Goal: Information Seeking & Learning: Learn about a topic

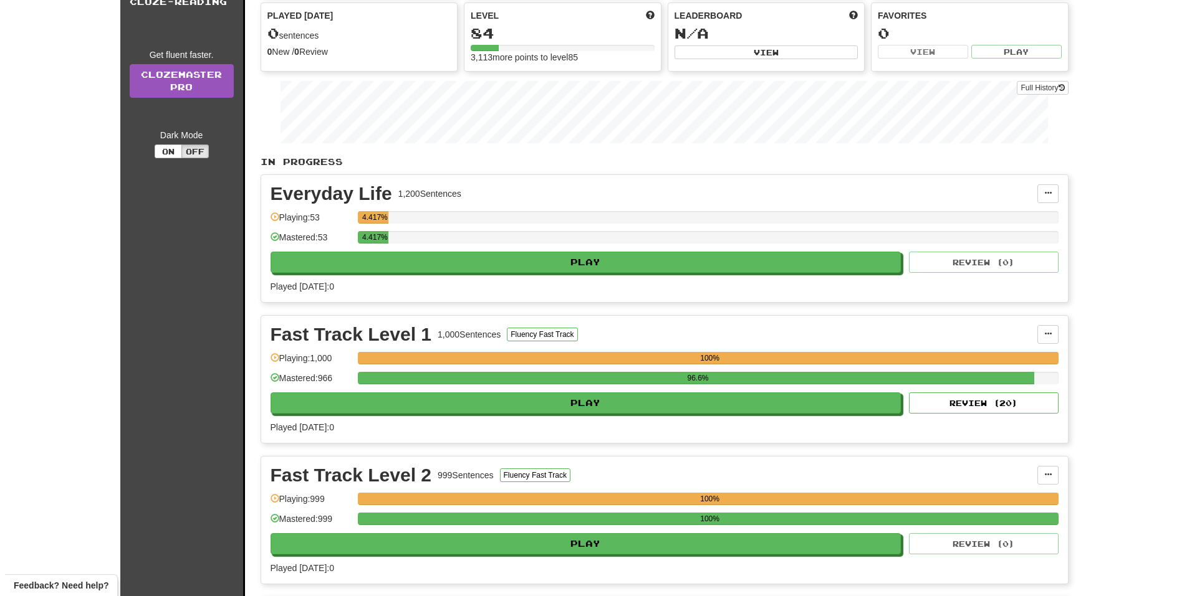
scroll to position [436, 0]
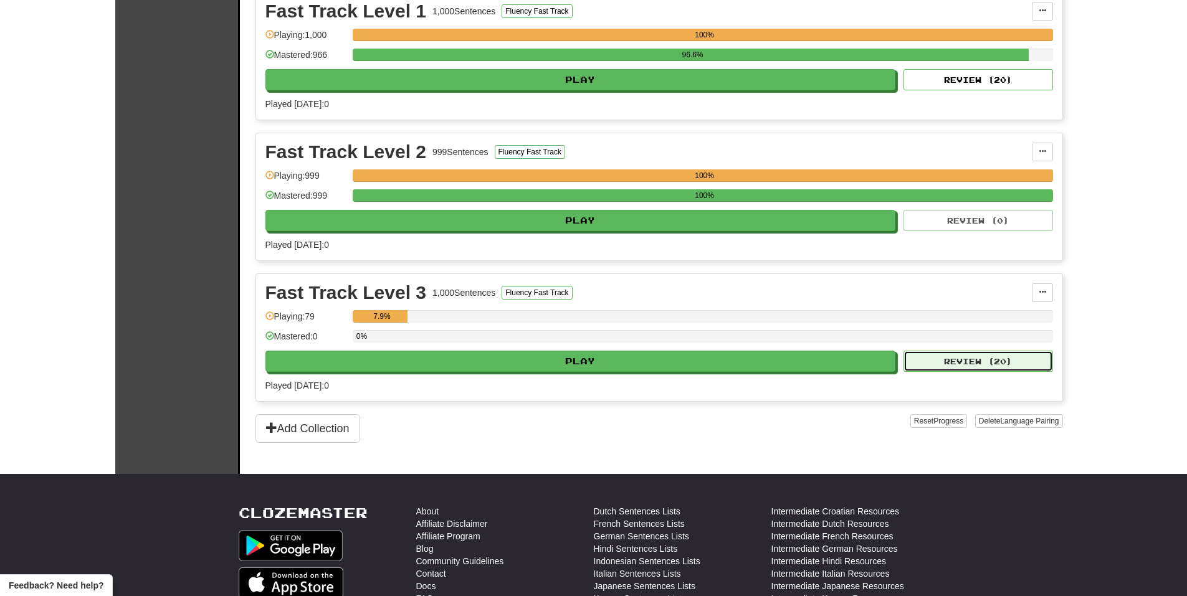
click at [950, 356] on button "Review ( 20 )" at bounding box center [979, 361] width 150 height 21
select select "**"
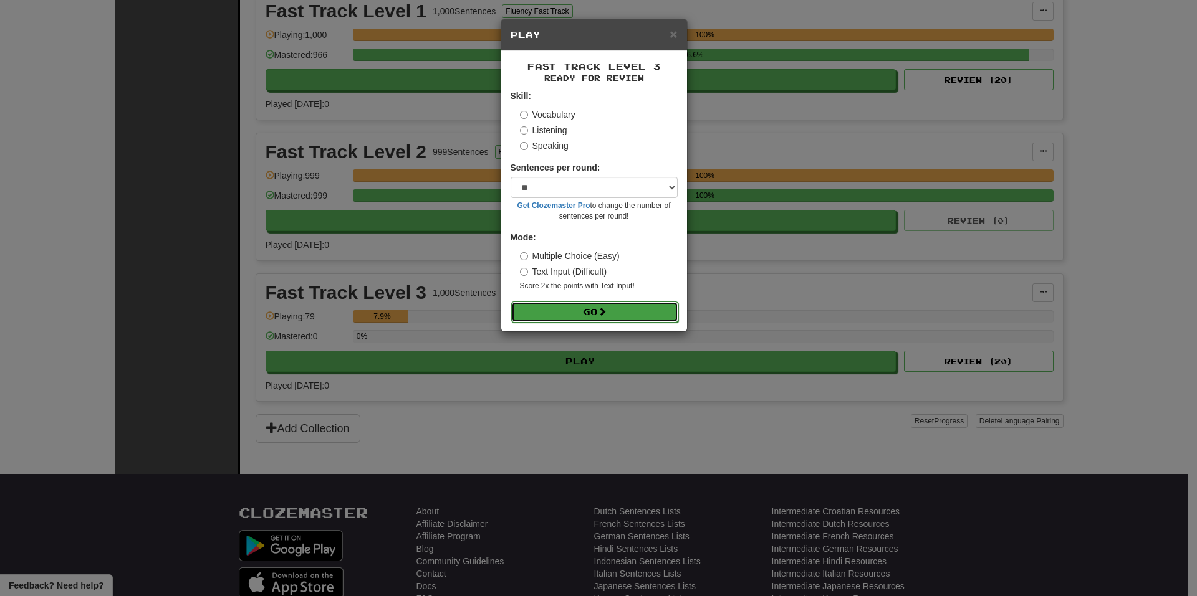
click at [669, 312] on button "Go" at bounding box center [594, 312] width 167 height 21
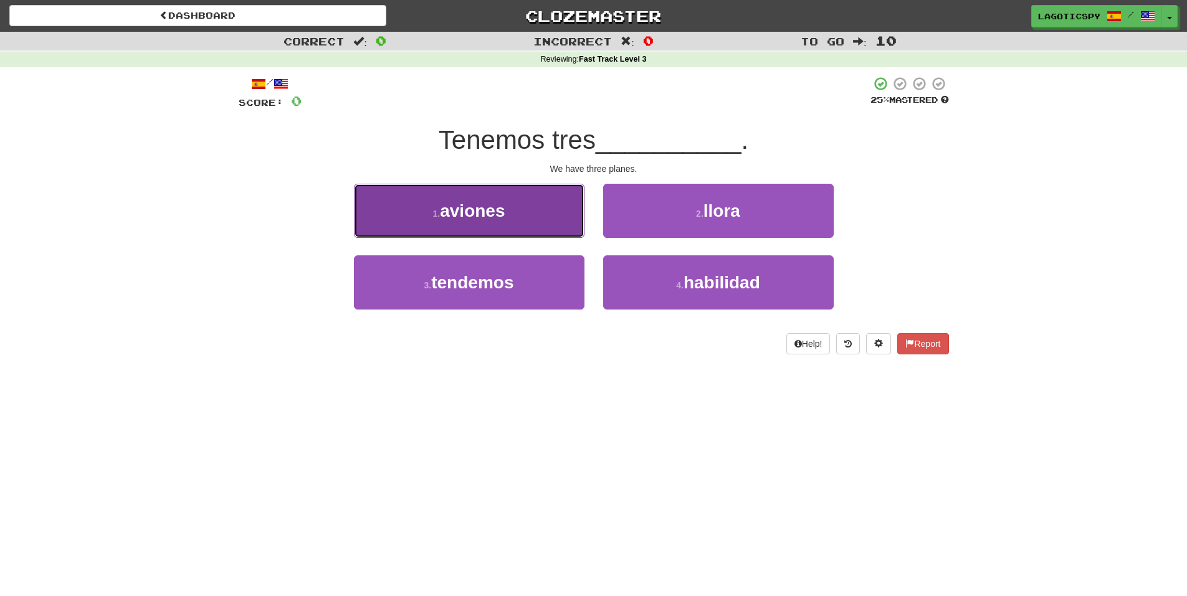
click at [523, 224] on button "1 . aviones" at bounding box center [469, 211] width 231 height 54
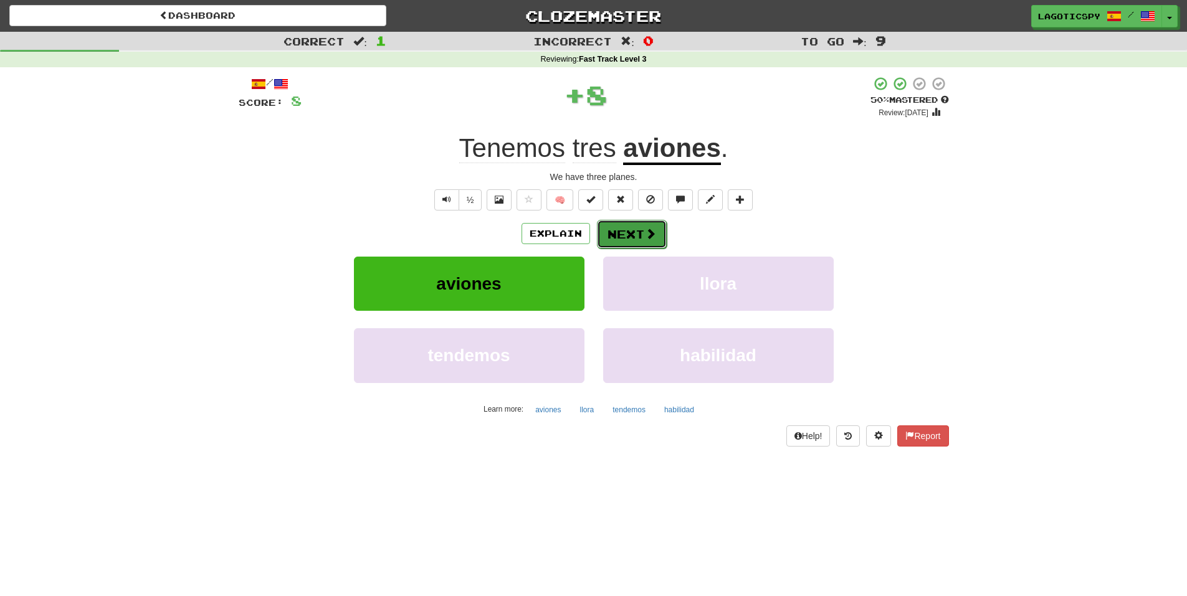
click at [630, 232] on button "Next" at bounding box center [632, 234] width 70 height 29
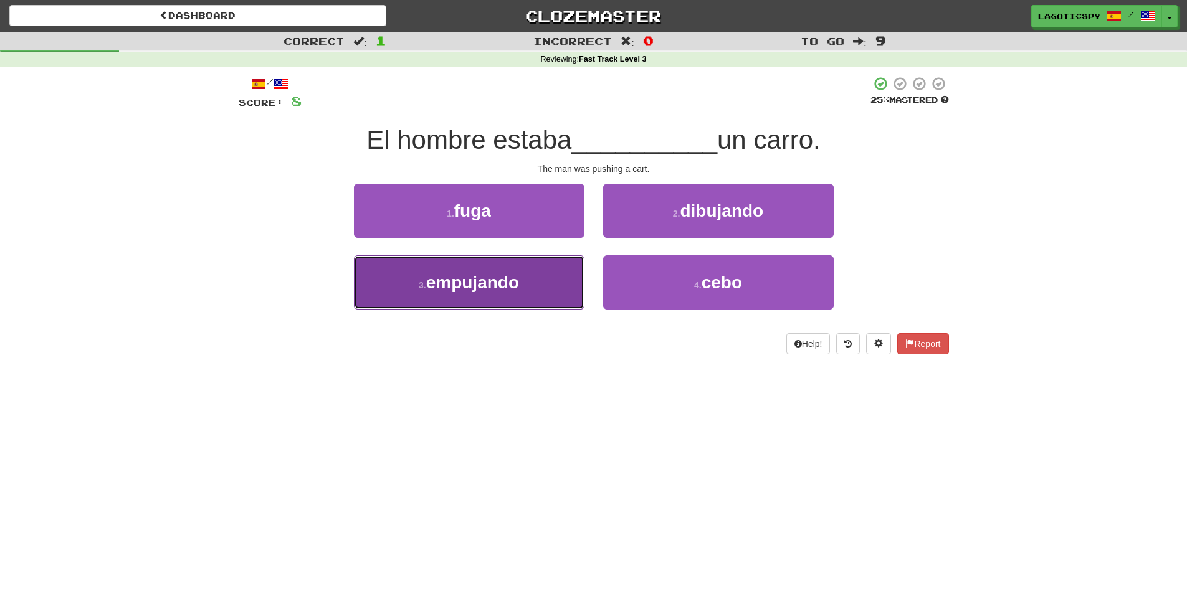
click at [537, 262] on button "3 . empujando" at bounding box center [469, 283] width 231 height 54
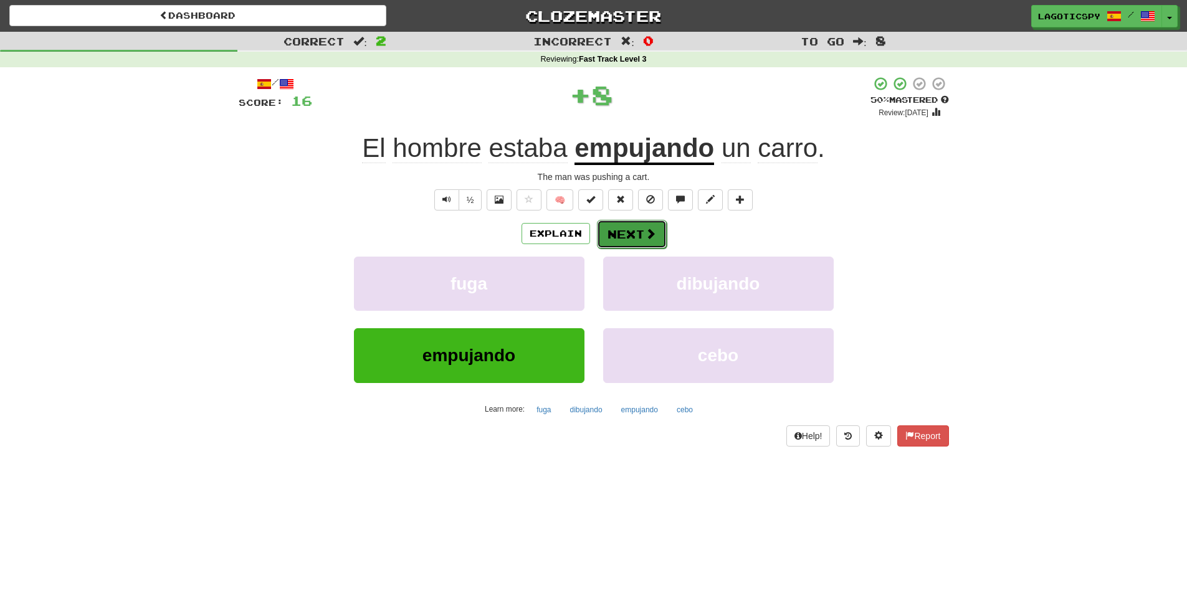
click at [612, 233] on button "Next" at bounding box center [632, 234] width 70 height 29
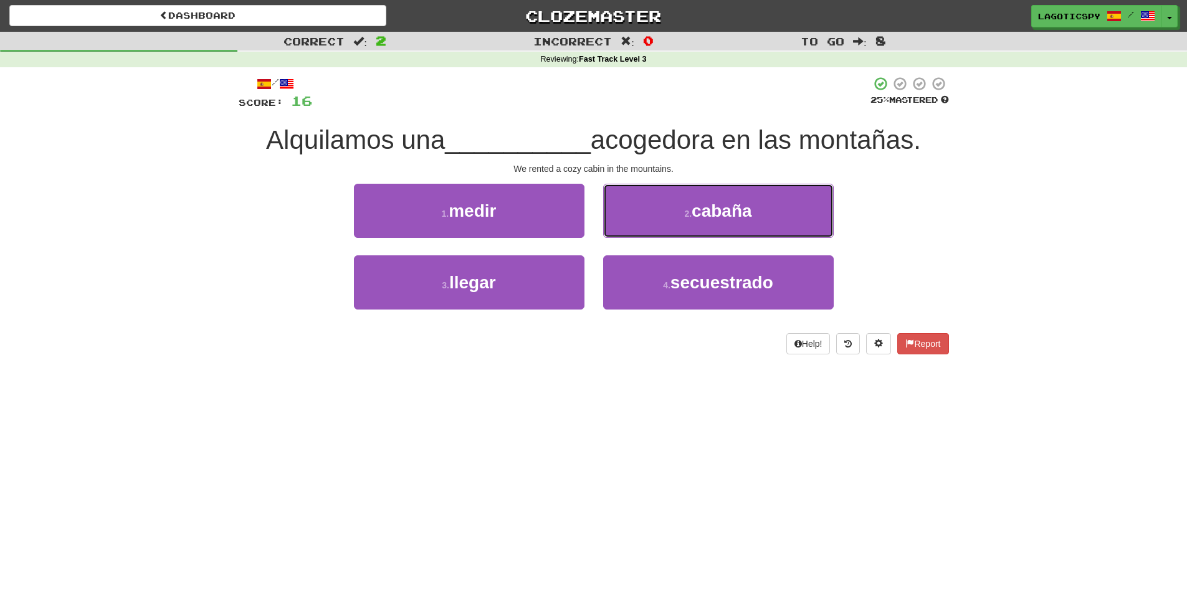
click at [702, 218] on span "cabaña" at bounding box center [722, 210] width 60 height 19
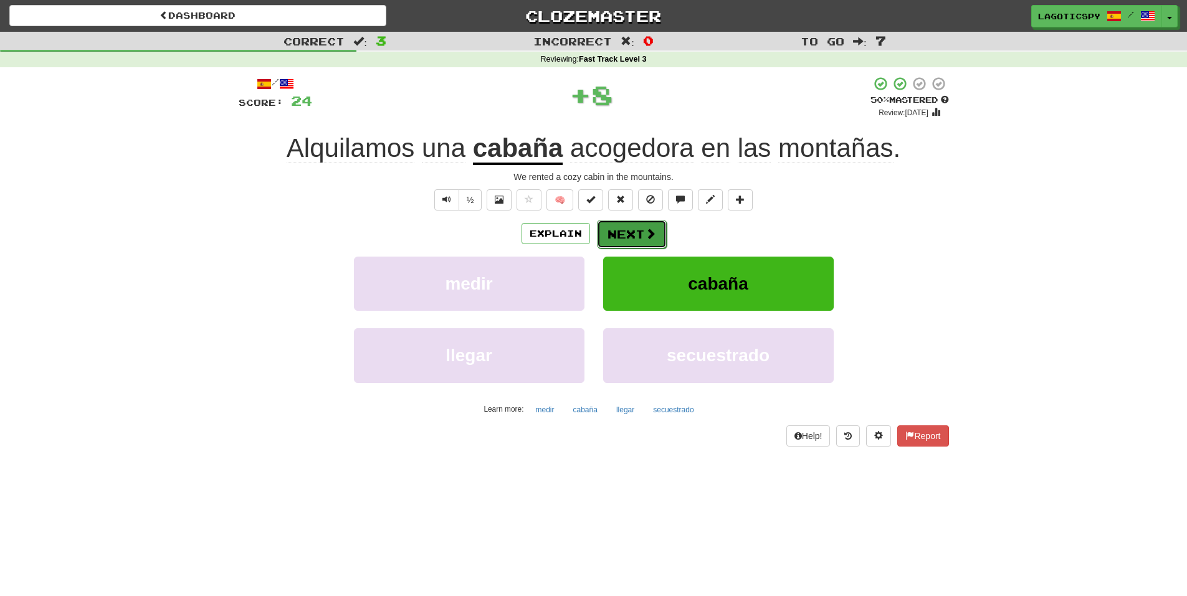
click at [656, 224] on button "Next" at bounding box center [632, 234] width 70 height 29
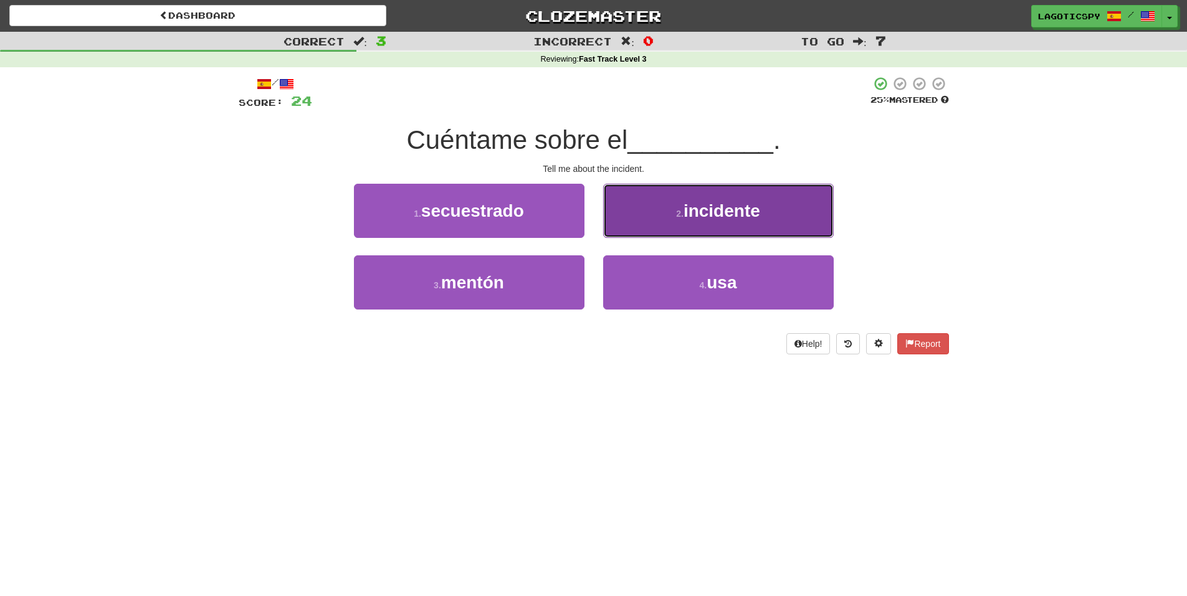
click at [656, 221] on button "2 . incidente" at bounding box center [718, 211] width 231 height 54
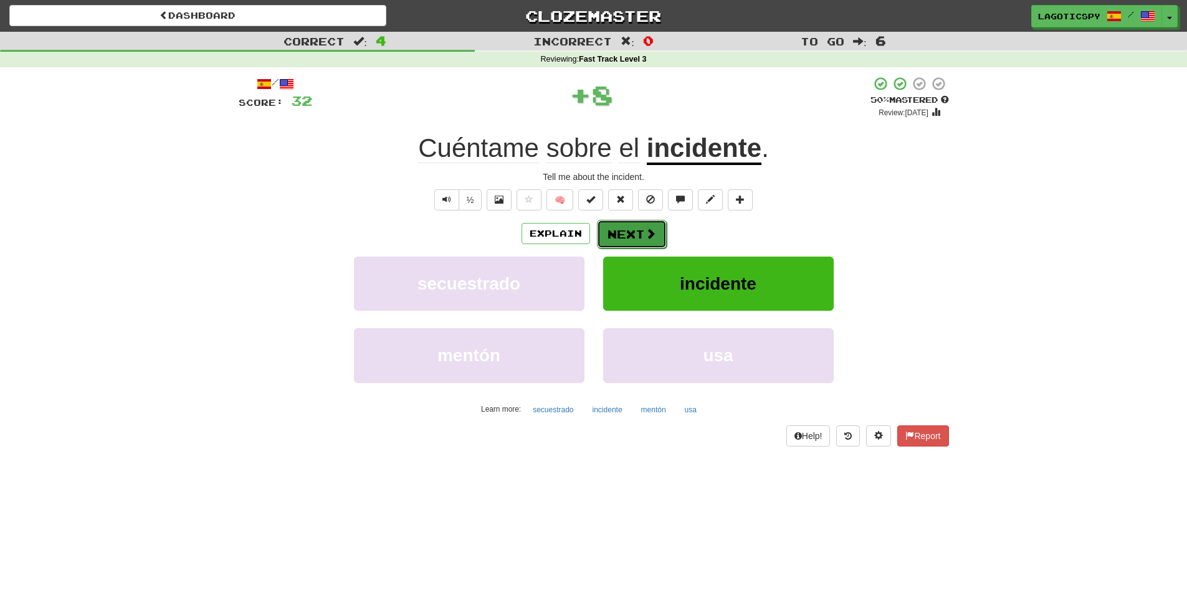
click at [641, 226] on button "Next" at bounding box center [632, 234] width 70 height 29
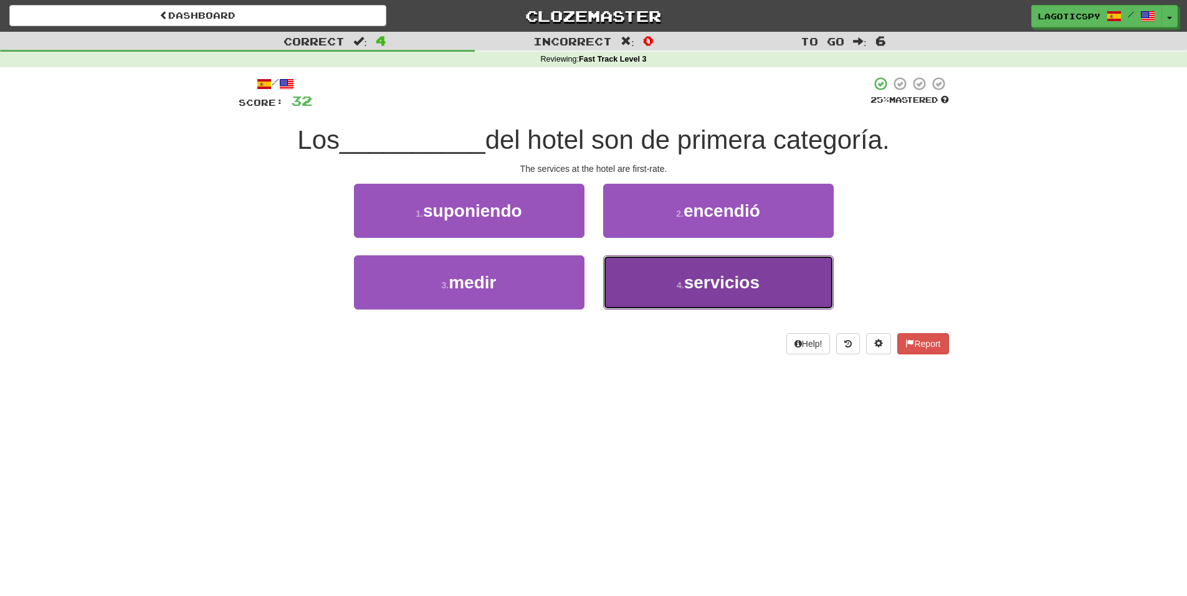
click at [626, 273] on button "4 . servicios" at bounding box center [718, 283] width 231 height 54
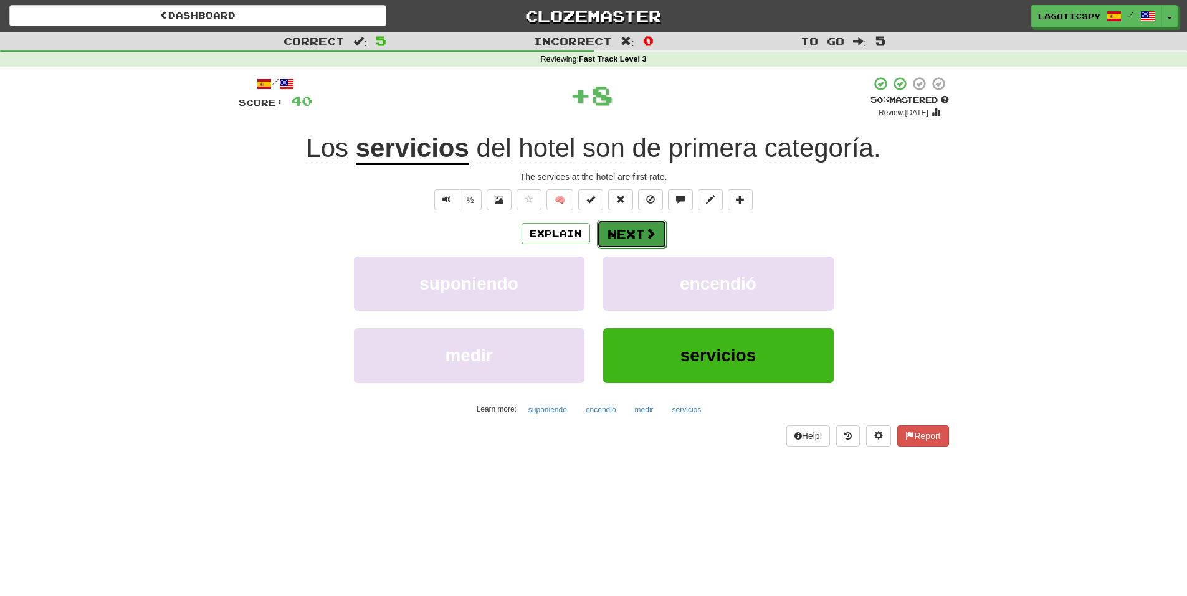
click at [641, 235] on button "Next" at bounding box center [632, 234] width 70 height 29
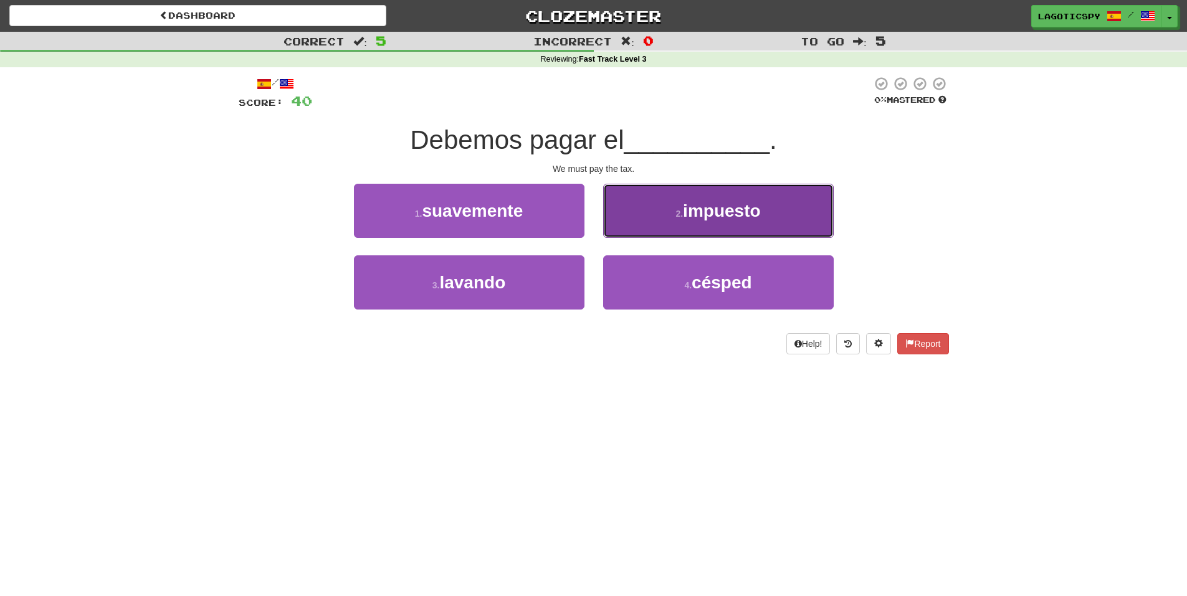
click at [657, 223] on button "2 . impuesto" at bounding box center [718, 211] width 231 height 54
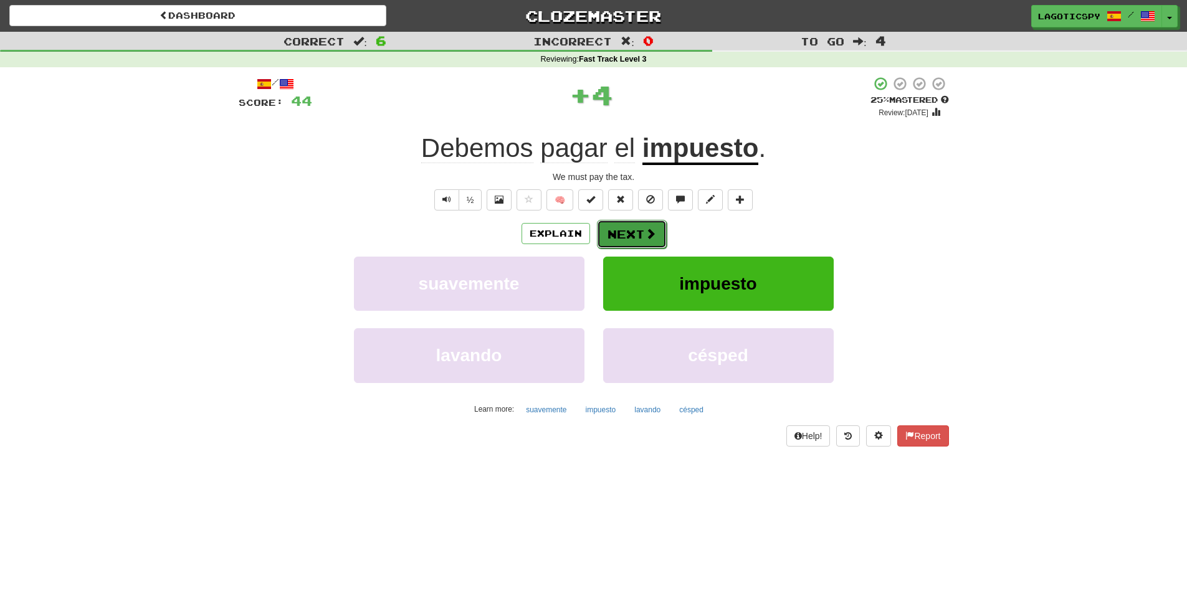
click at [629, 232] on button "Next" at bounding box center [632, 234] width 70 height 29
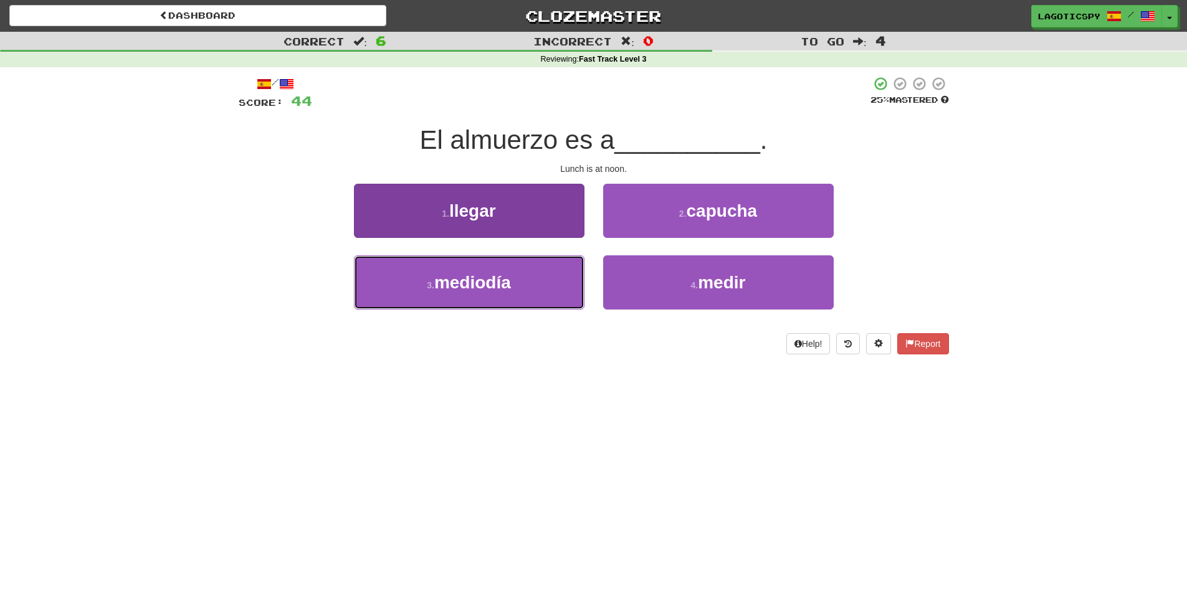
click at [520, 270] on button "3 . mediodía" at bounding box center [469, 283] width 231 height 54
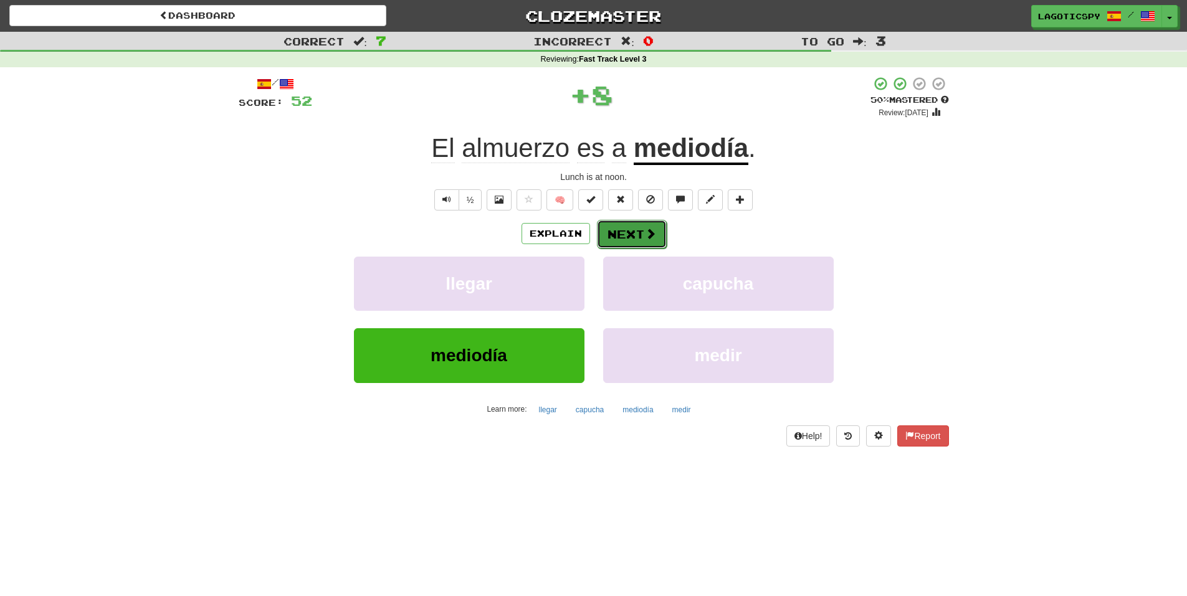
click at [633, 223] on button "Next" at bounding box center [632, 234] width 70 height 29
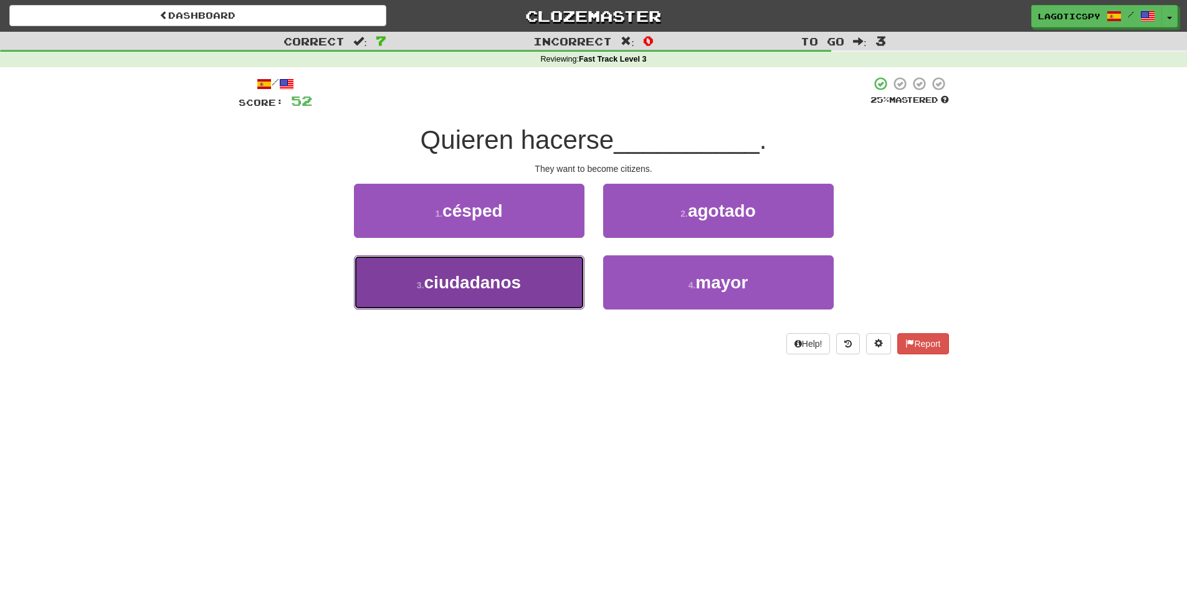
click at [529, 272] on button "3 . ciudadanos" at bounding box center [469, 283] width 231 height 54
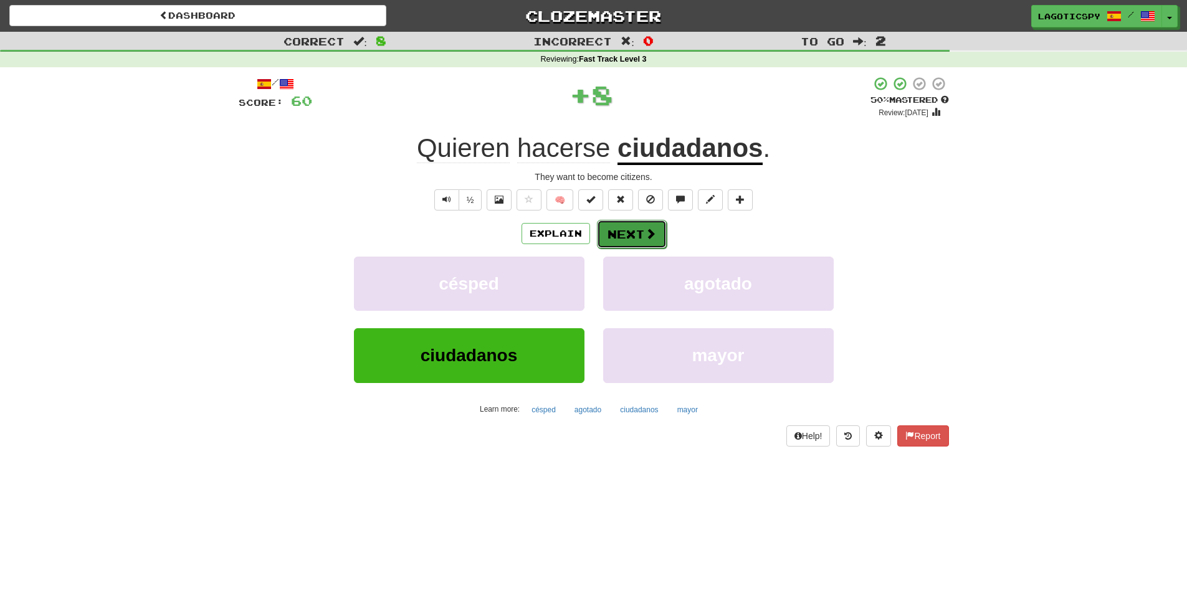
click at [623, 229] on button "Next" at bounding box center [632, 234] width 70 height 29
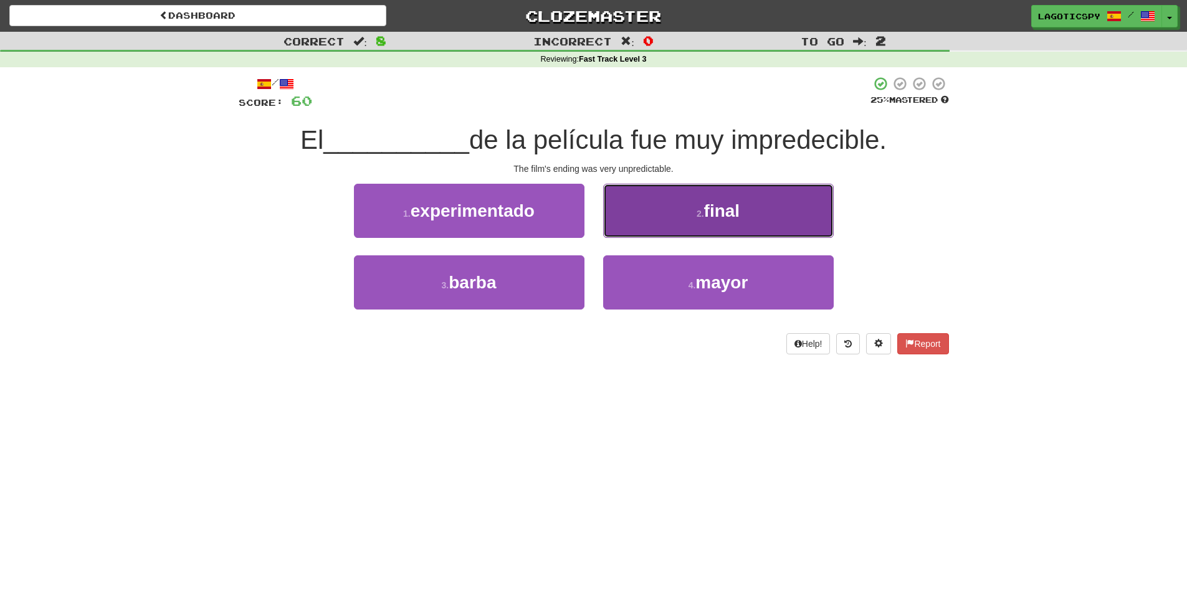
click at [669, 208] on button "2 . final" at bounding box center [718, 211] width 231 height 54
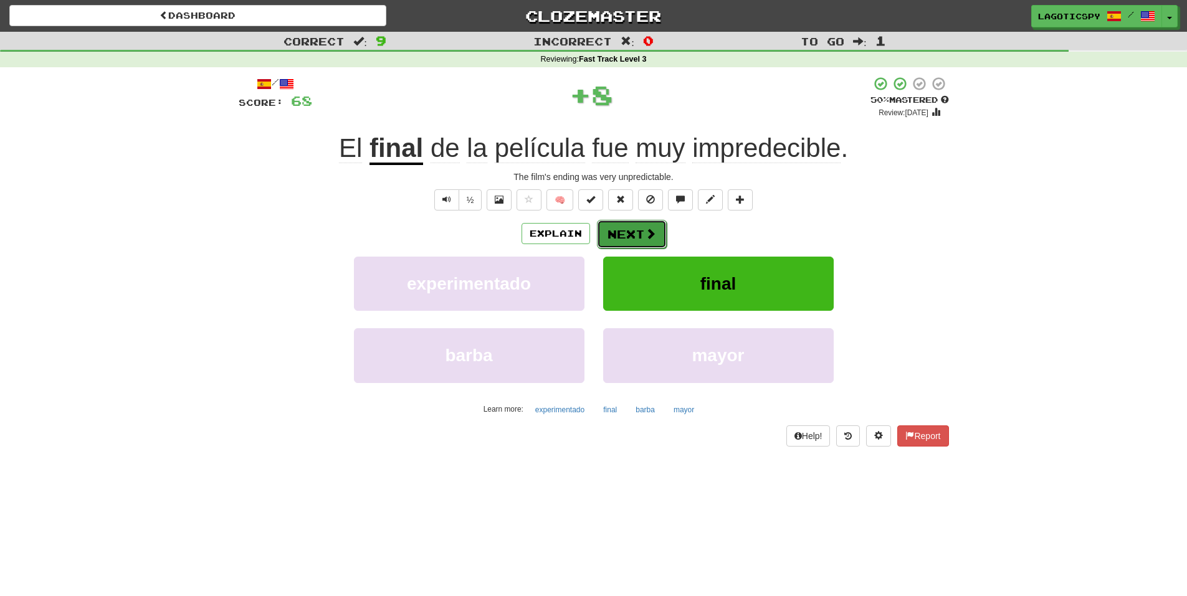
click at [632, 231] on button "Next" at bounding box center [632, 234] width 70 height 29
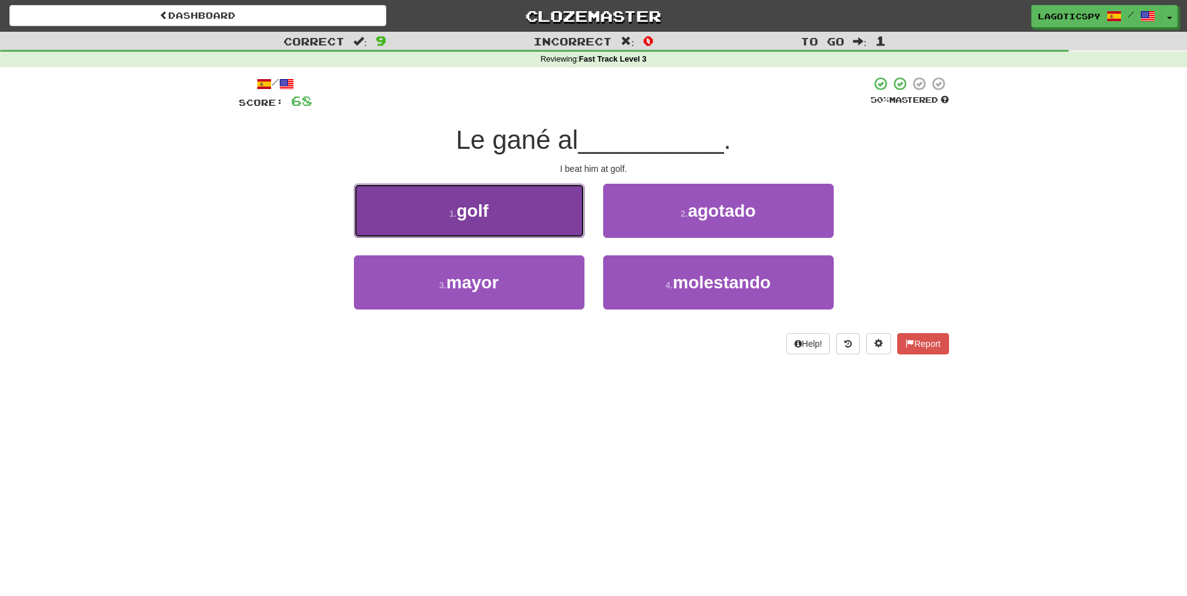
click at [542, 216] on button "1 . golf" at bounding box center [469, 211] width 231 height 54
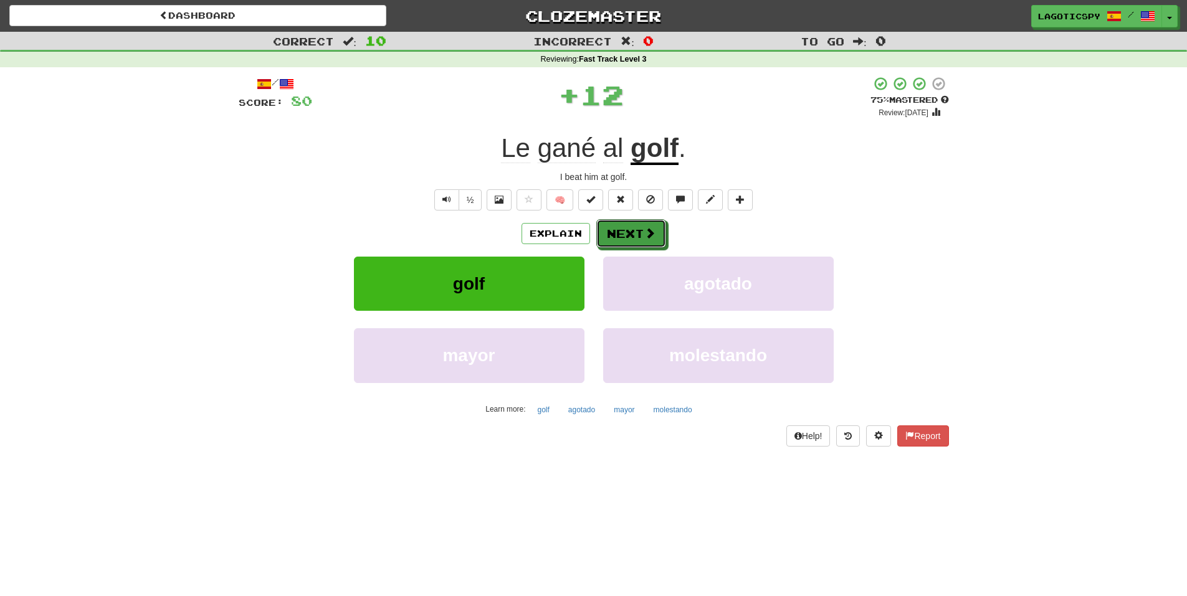
click at [634, 222] on button "Next" at bounding box center [631, 233] width 70 height 29
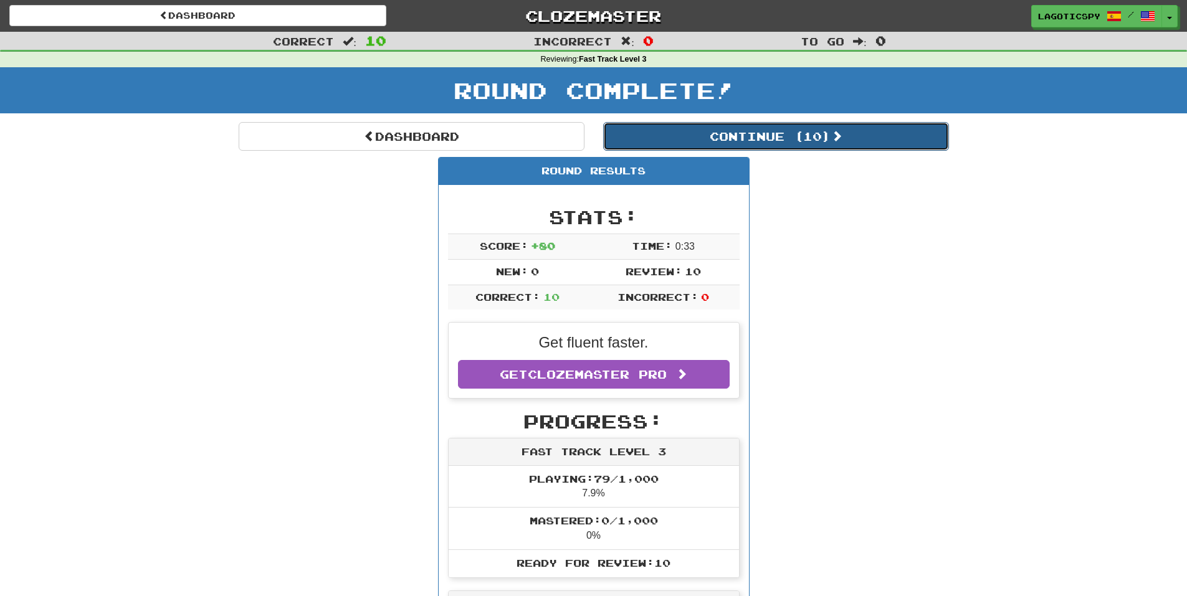
click at [775, 135] on button "Continue ( 10 )" at bounding box center [776, 136] width 346 height 29
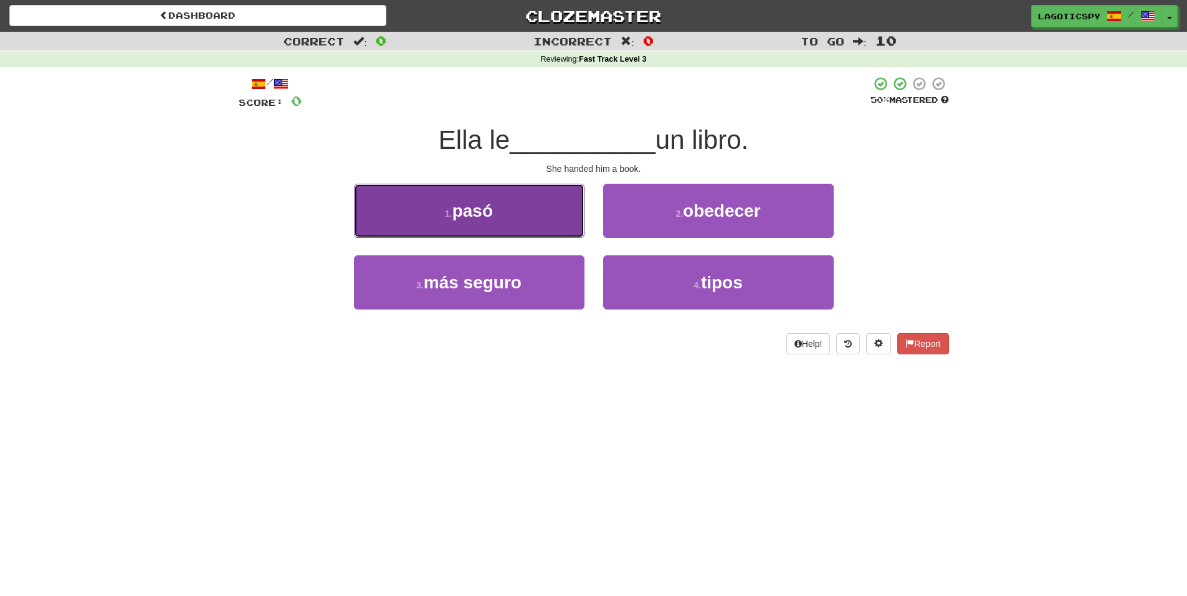
click at [530, 219] on button "1 . pasó" at bounding box center [469, 211] width 231 height 54
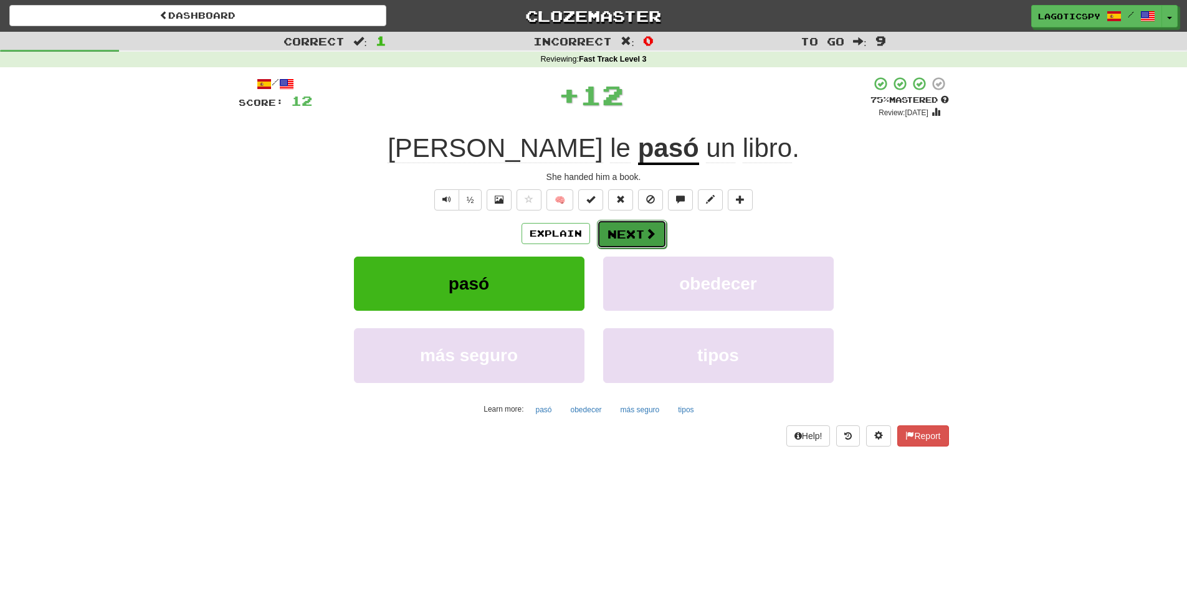
click at [647, 233] on span at bounding box center [650, 233] width 11 height 11
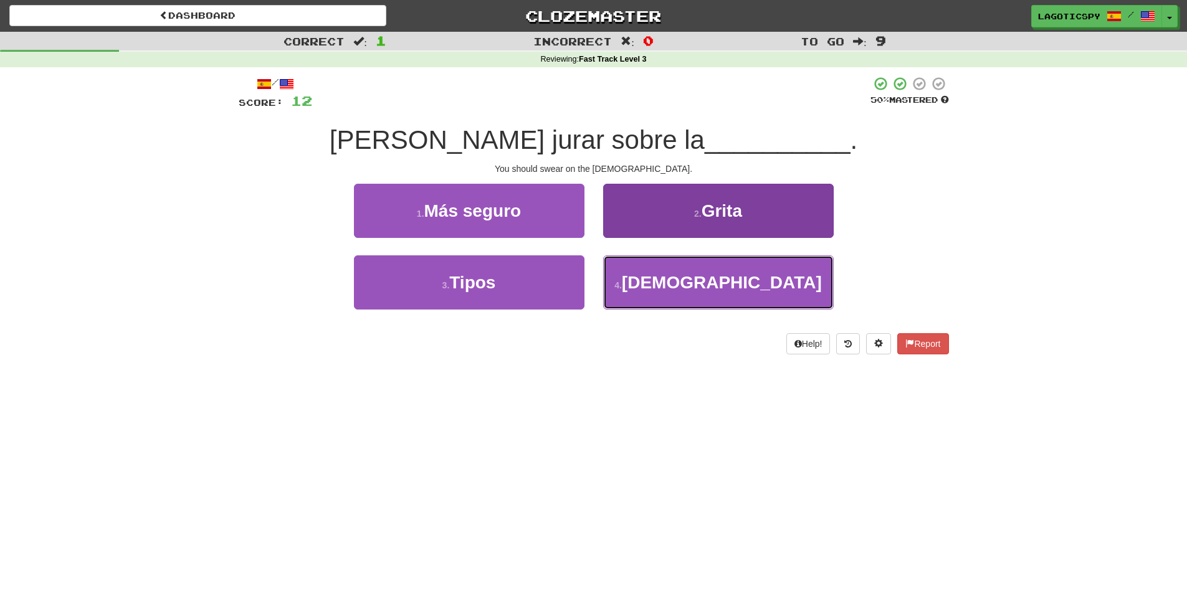
click at [668, 274] on button "4 . Biblia" at bounding box center [718, 283] width 231 height 54
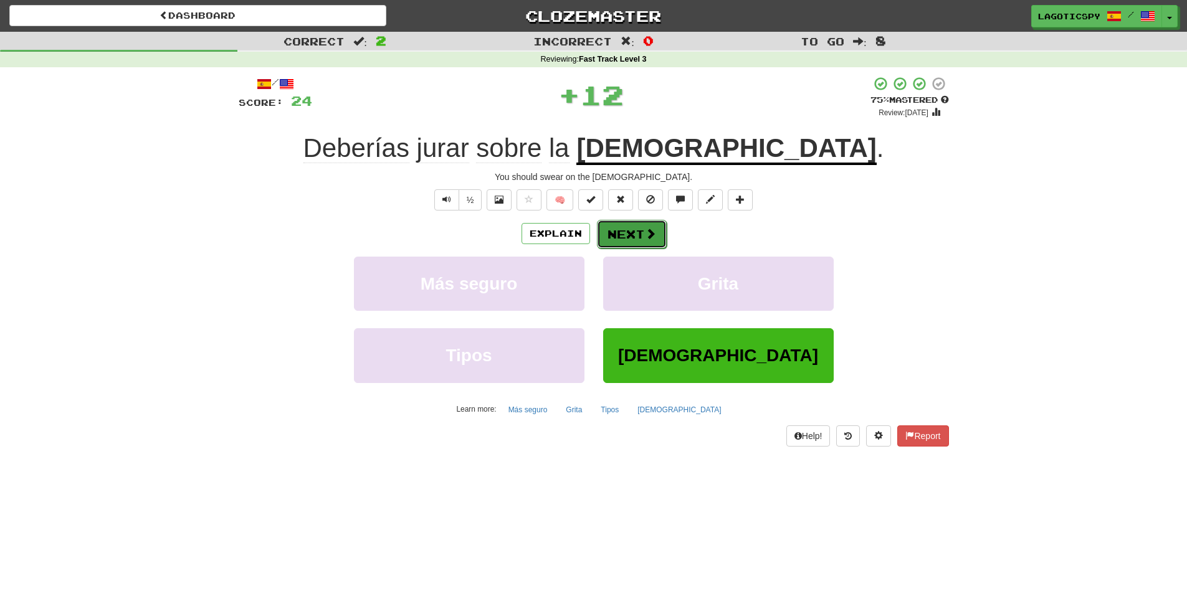
click at [647, 228] on span at bounding box center [650, 233] width 11 height 11
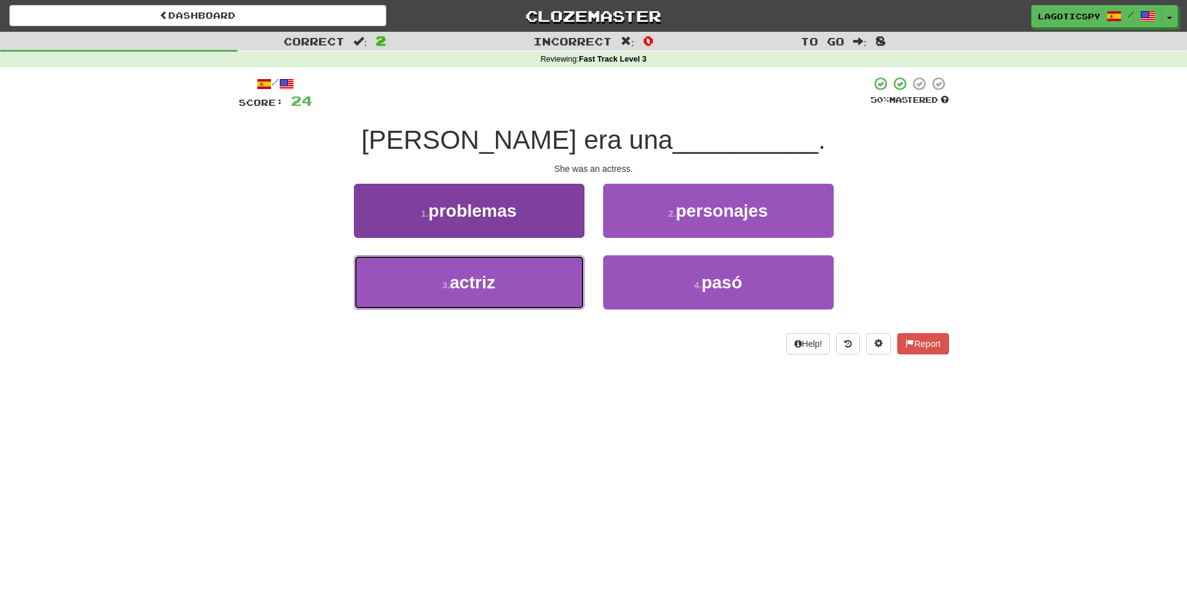
click at [548, 268] on button "3 . actriz" at bounding box center [469, 283] width 231 height 54
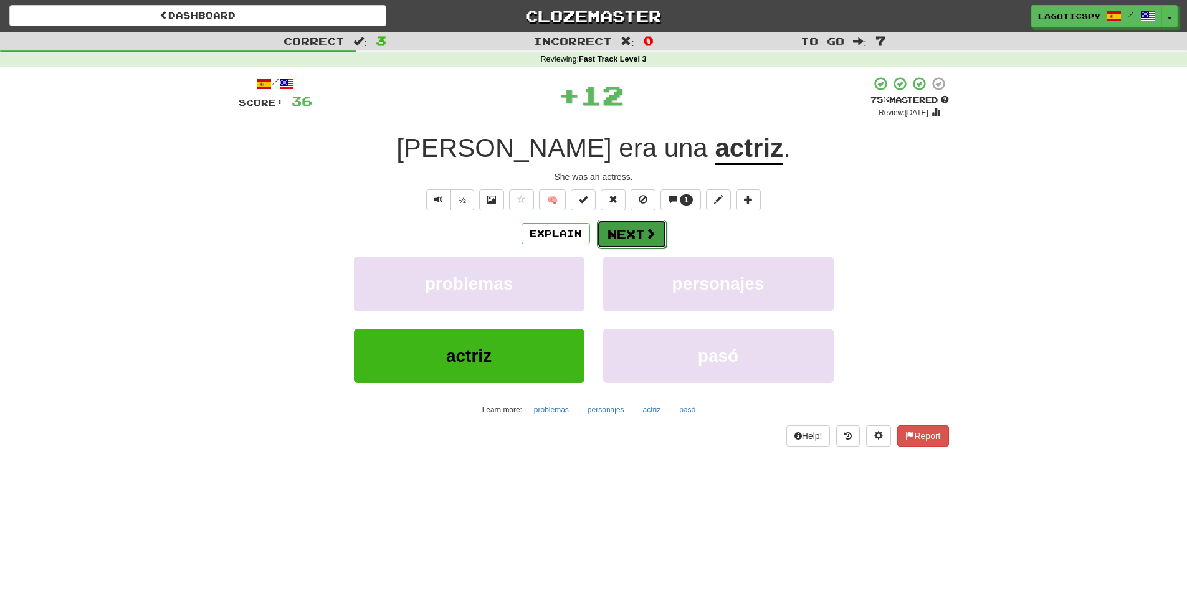
click at [638, 237] on button "Next" at bounding box center [632, 234] width 70 height 29
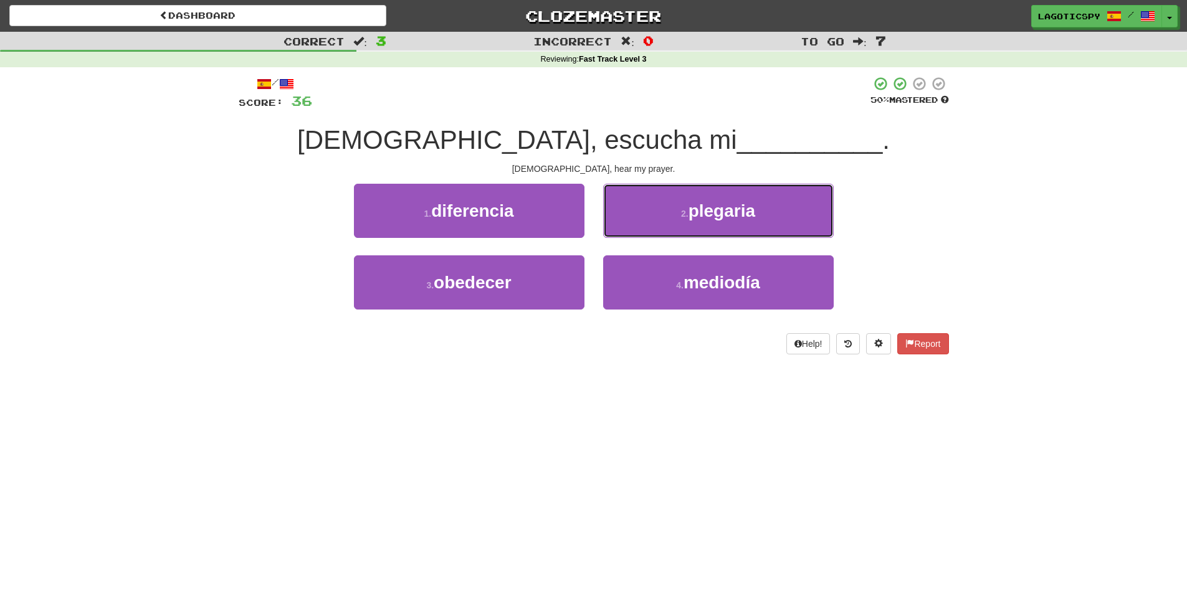
click at [667, 205] on button "2 . plegaria" at bounding box center [718, 211] width 231 height 54
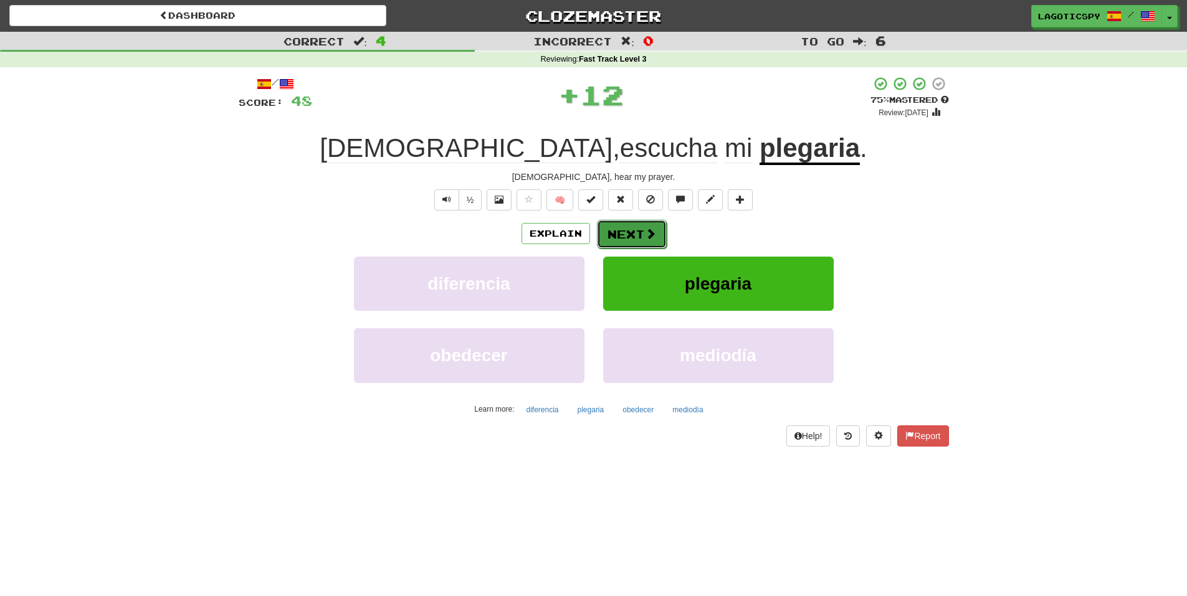
click at [636, 231] on button "Next" at bounding box center [632, 234] width 70 height 29
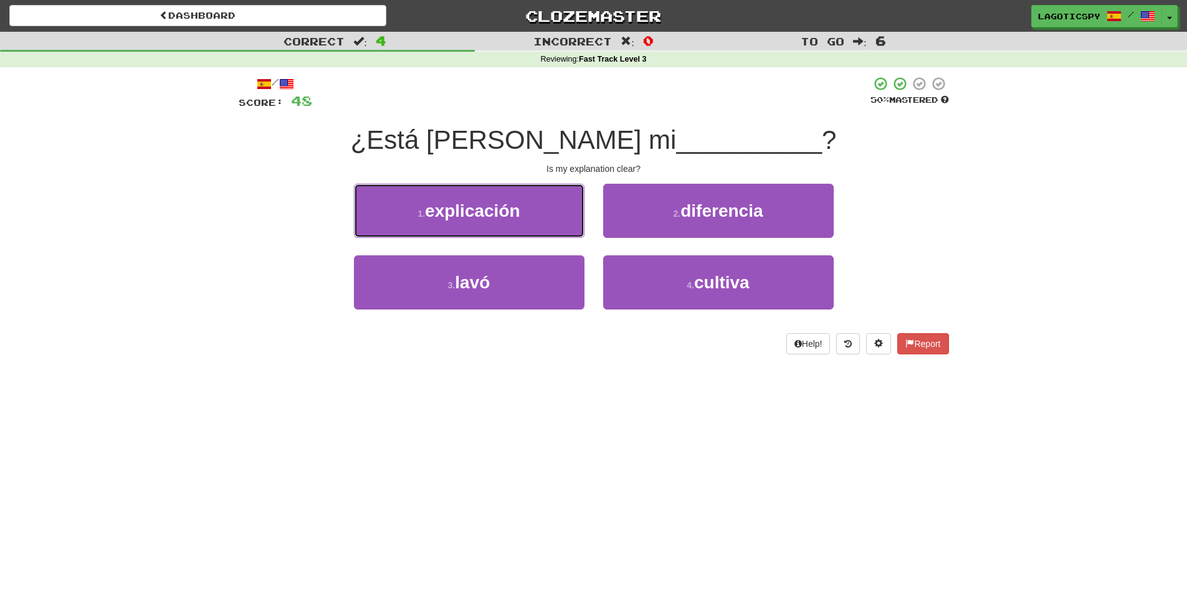
click at [538, 211] on button "1 . explicación" at bounding box center [469, 211] width 231 height 54
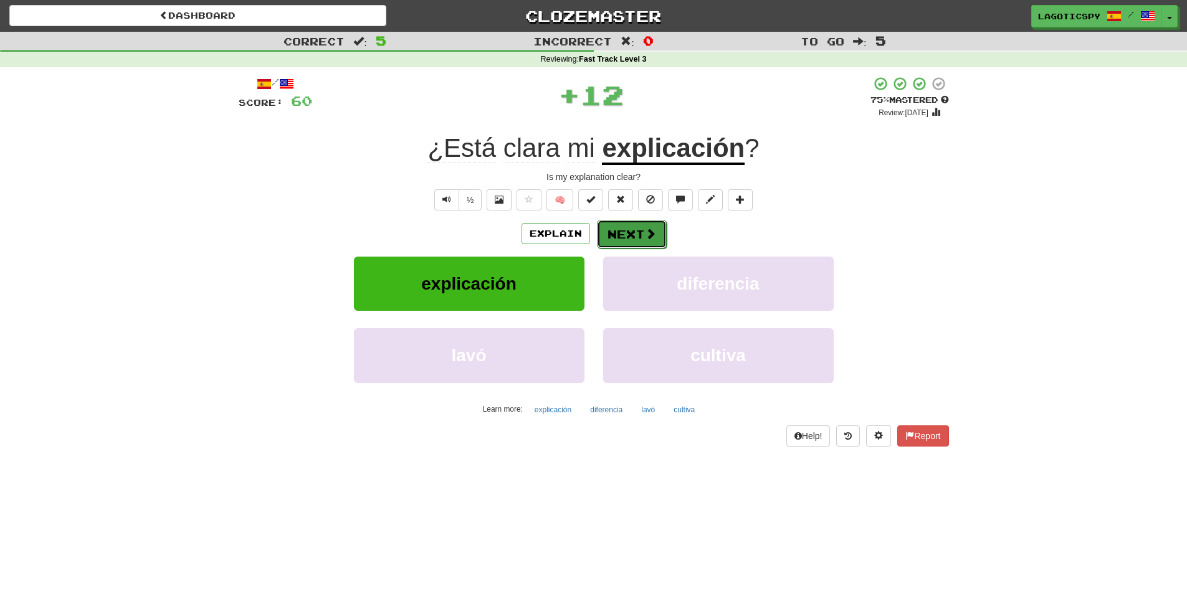
click at [634, 236] on button "Next" at bounding box center [632, 234] width 70 height 29
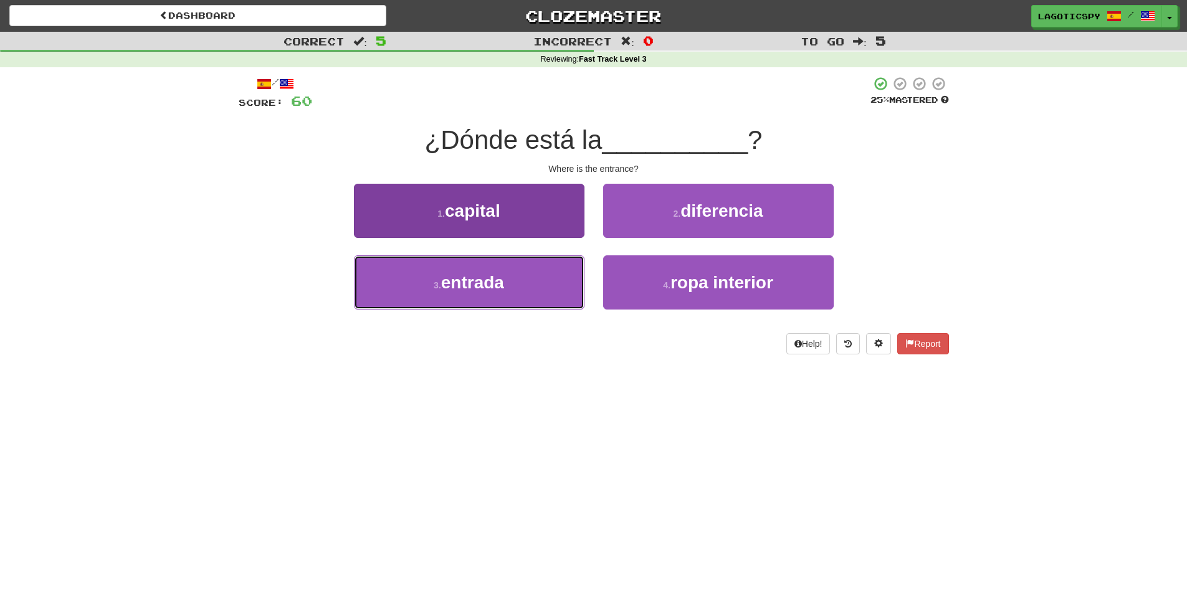
click at [537, 272] on button "3 . entrada" at bounding box center [469, 283] width 231 height 54
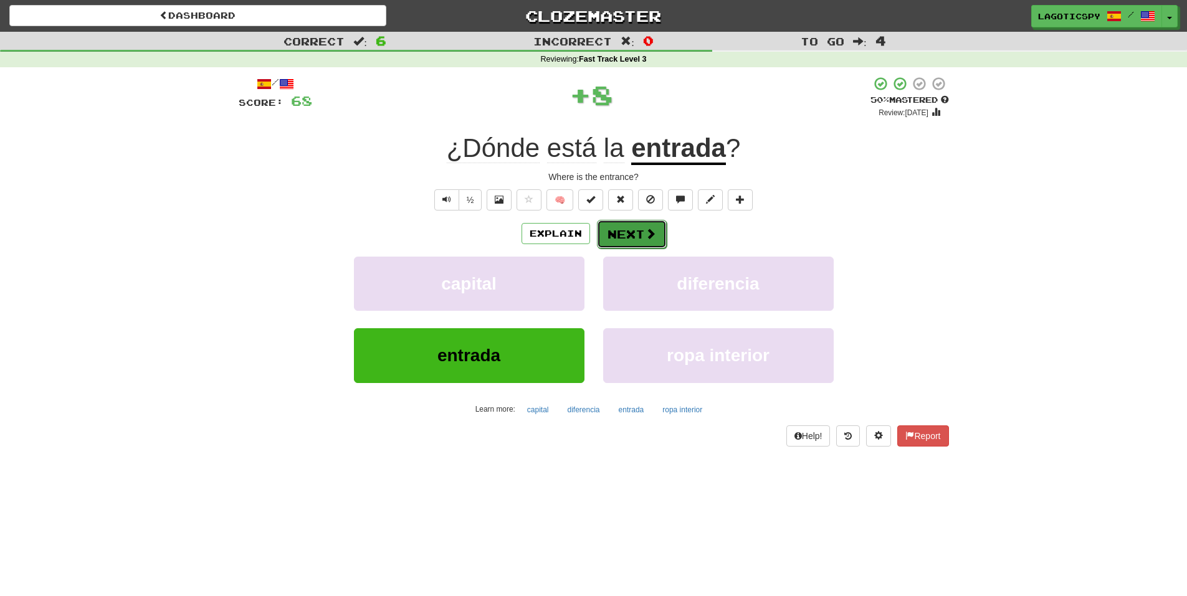
click at [630, 227] on button "Next" at bounding box center [632, 234] width 70 height 29
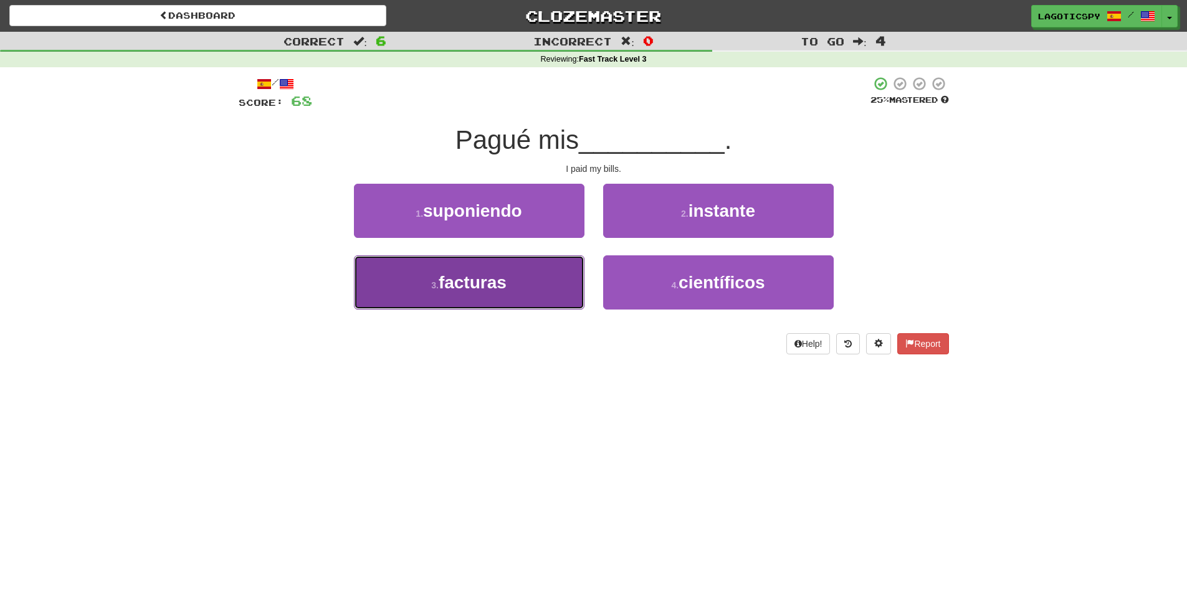
click at [522, 267] on button "3 . facturas" at bounding box center [469, 283] width 231 height 54
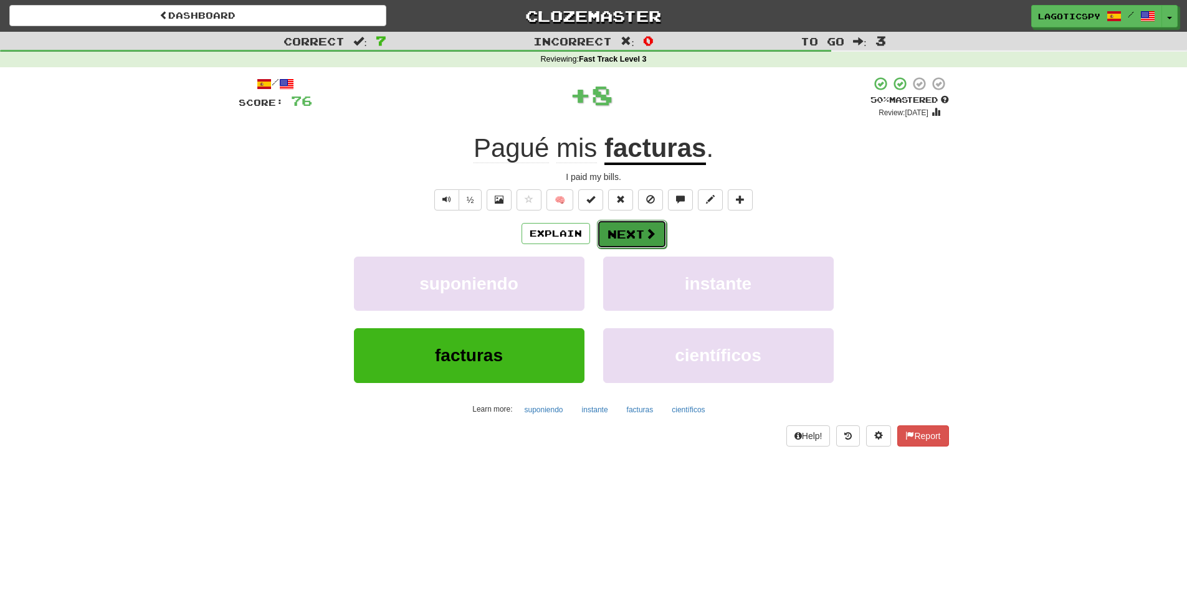
click at [636, 225] on button "Next" at bounding box center [632, 234] width 70 height 29
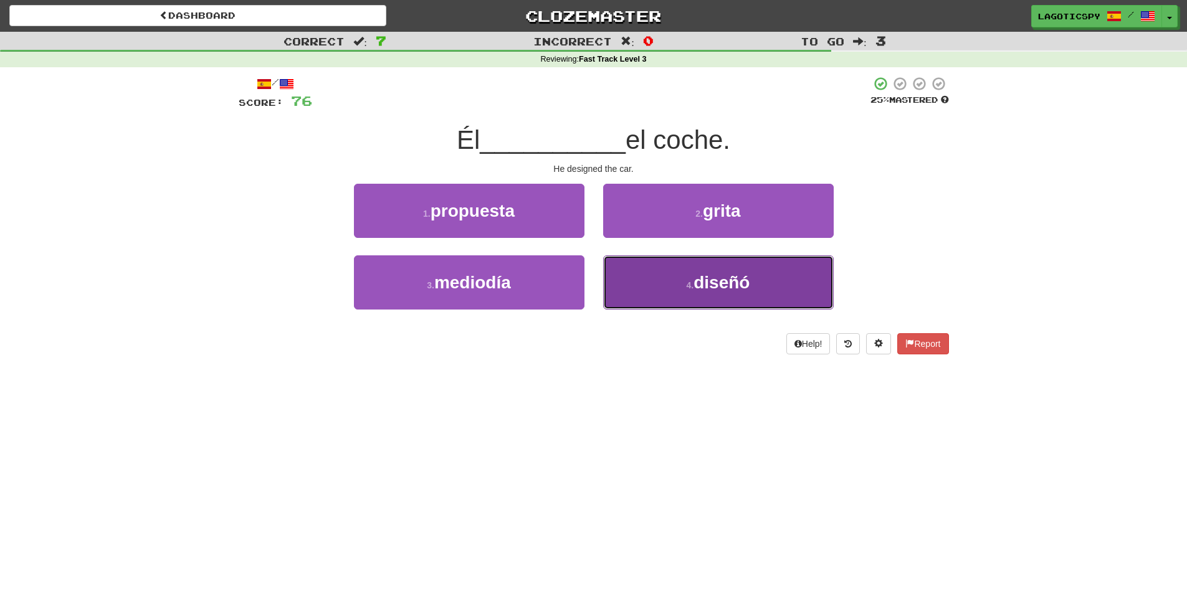
click at [654, 272] on button "4 . diseñó" at bounding box center [718, 283] width 231 height 54
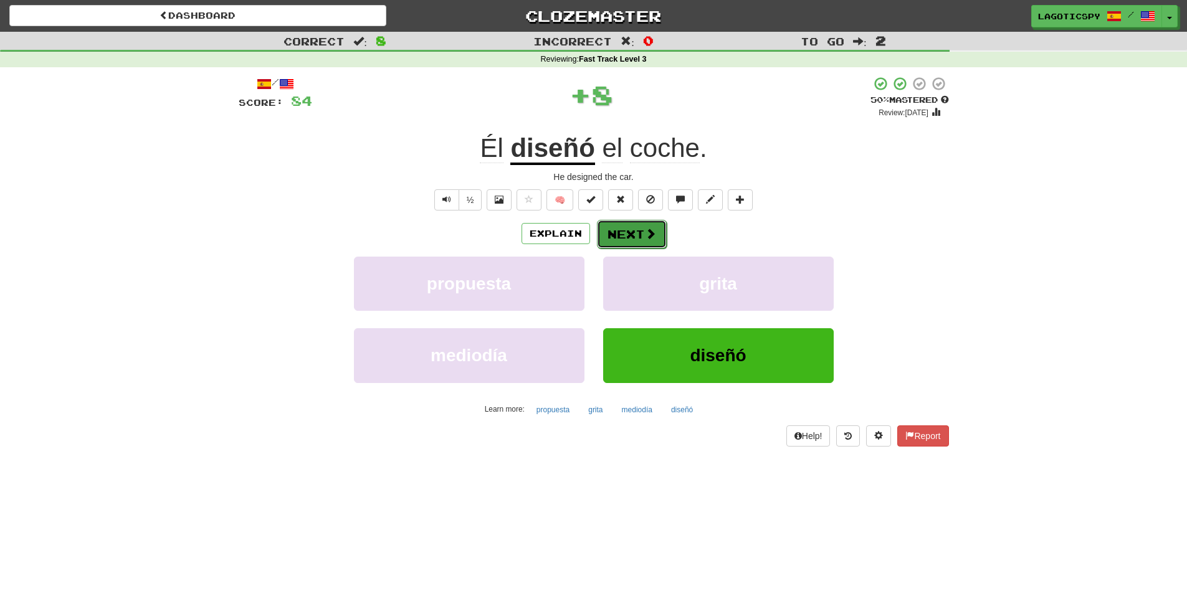
click at [634, 240] on button "Next" at bounding box center [632, 234] width 70 height 29
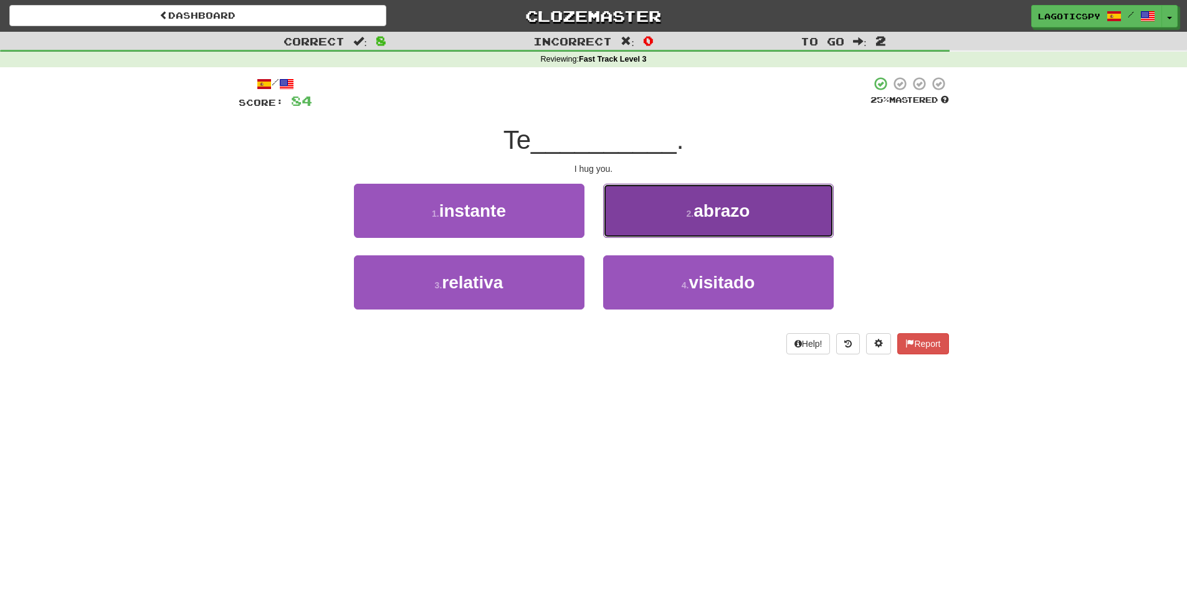
click at [665, 200] on button "2 . abrazo" at bounding box center [718, 211] width 231 height 54
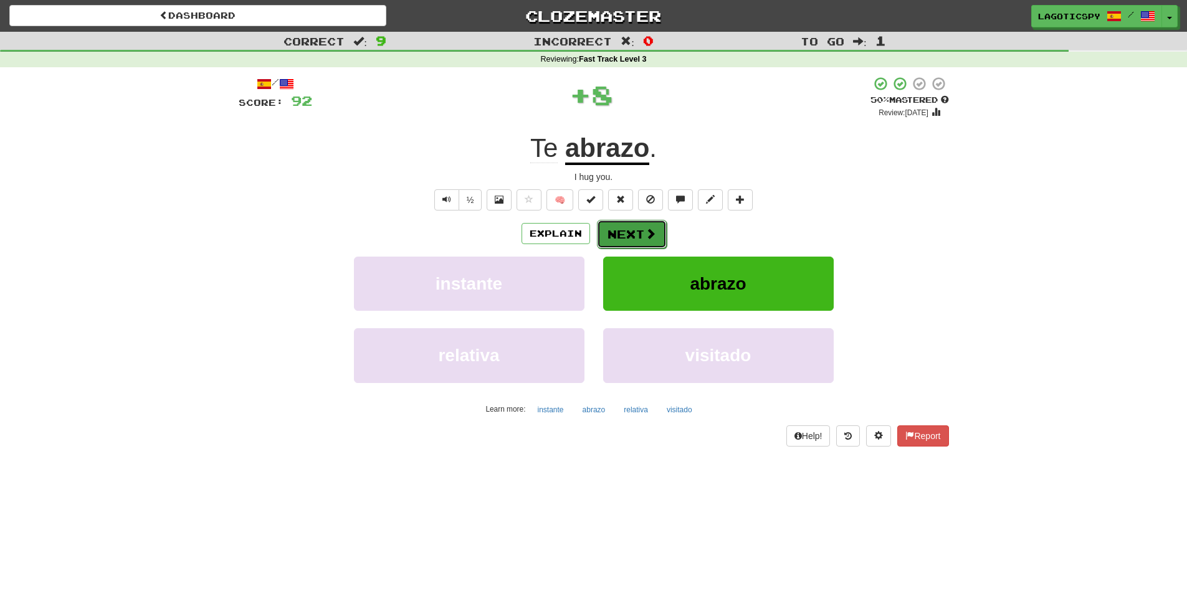
click at [637, 227] on button "Next" at bounding box center [632, 234] width 70 height 29
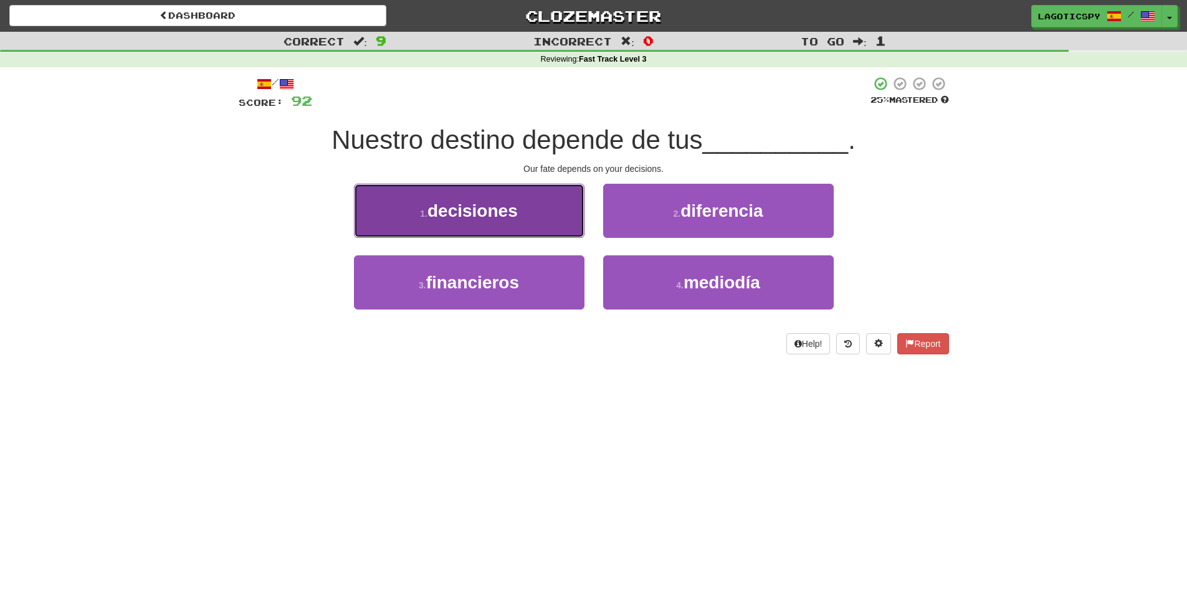
click at [581, 213] on button "1 . decisiones" at bounding box center [469, 211] width 231 height 54
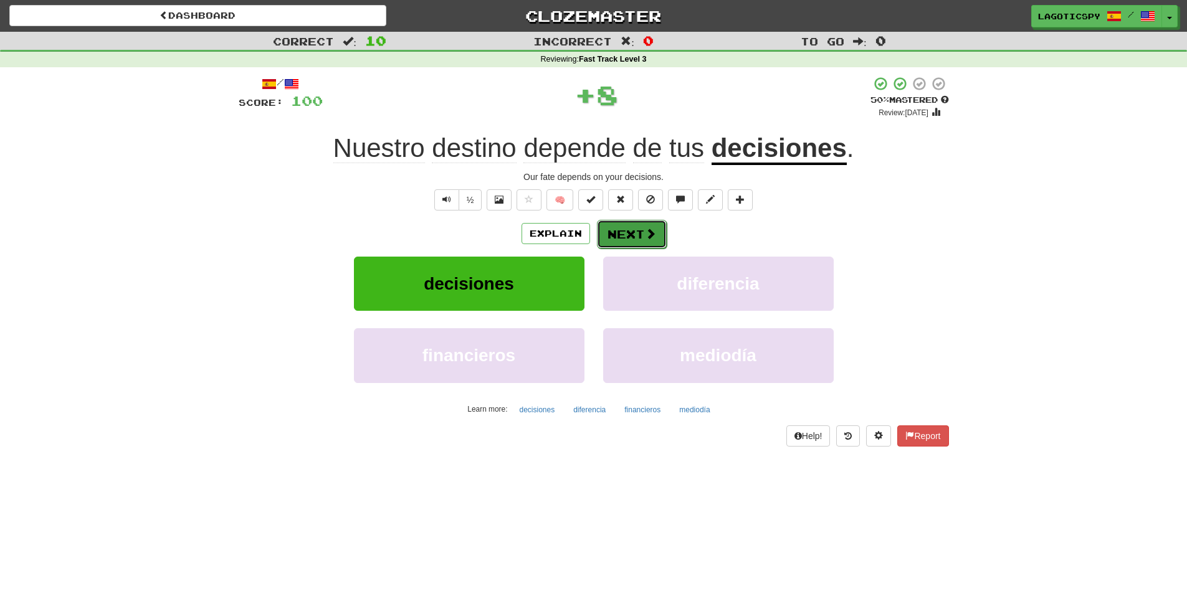
click at [649, 232] on span at bounding box center [650, 233] width 11 height 11
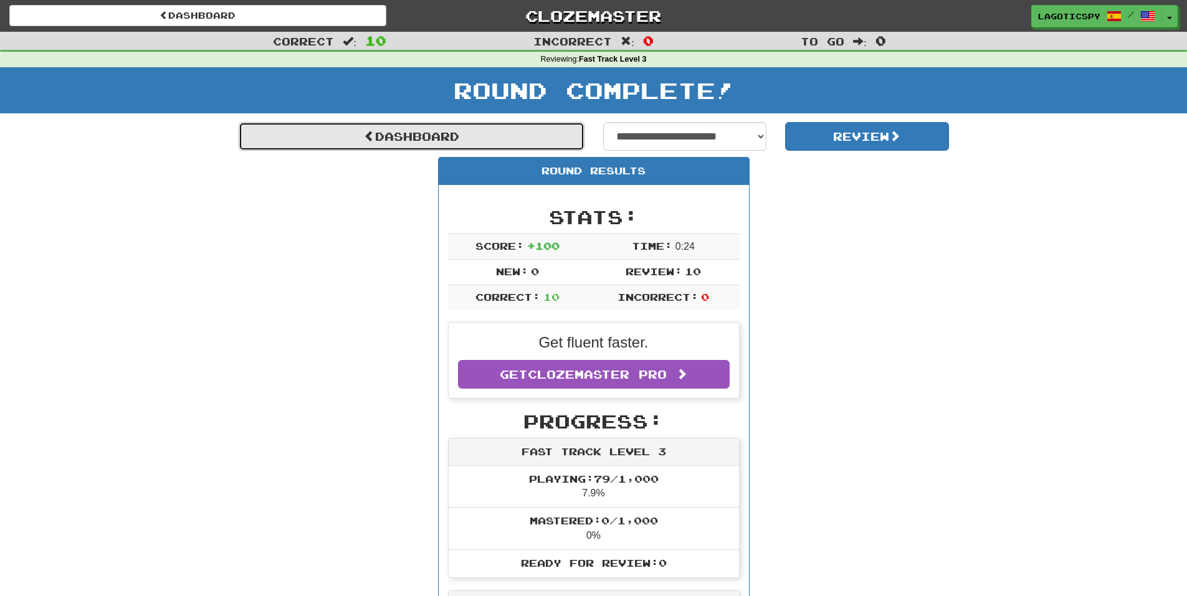
click at [469, 138] on link "Dashboard" at bounding box center [412, 136] width 346 height 29
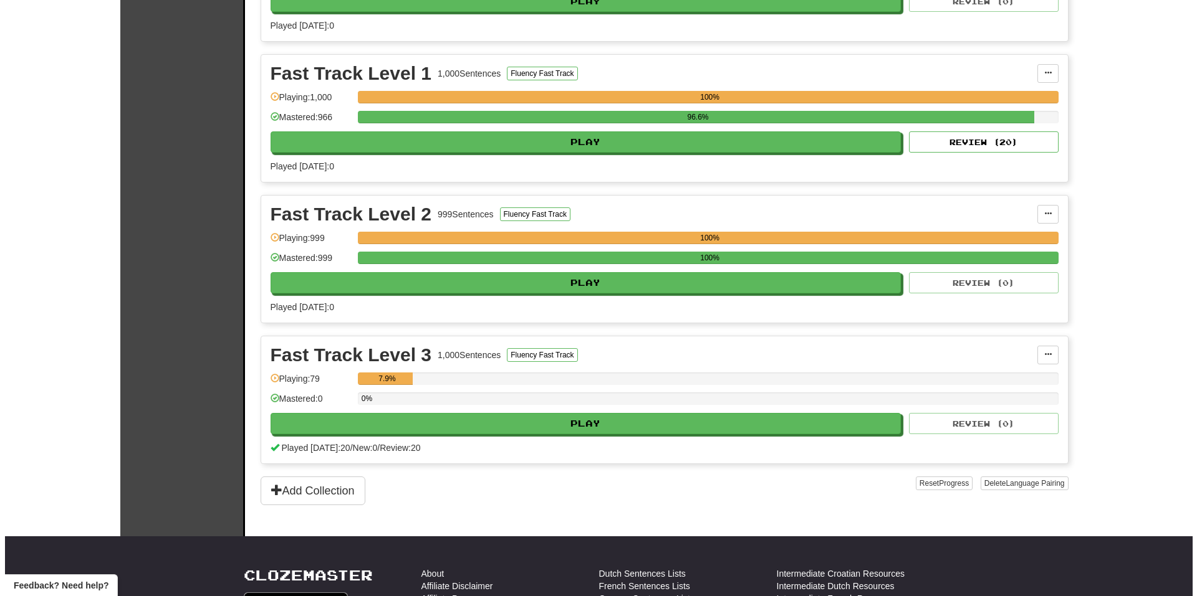
scroll to position [561, 0]
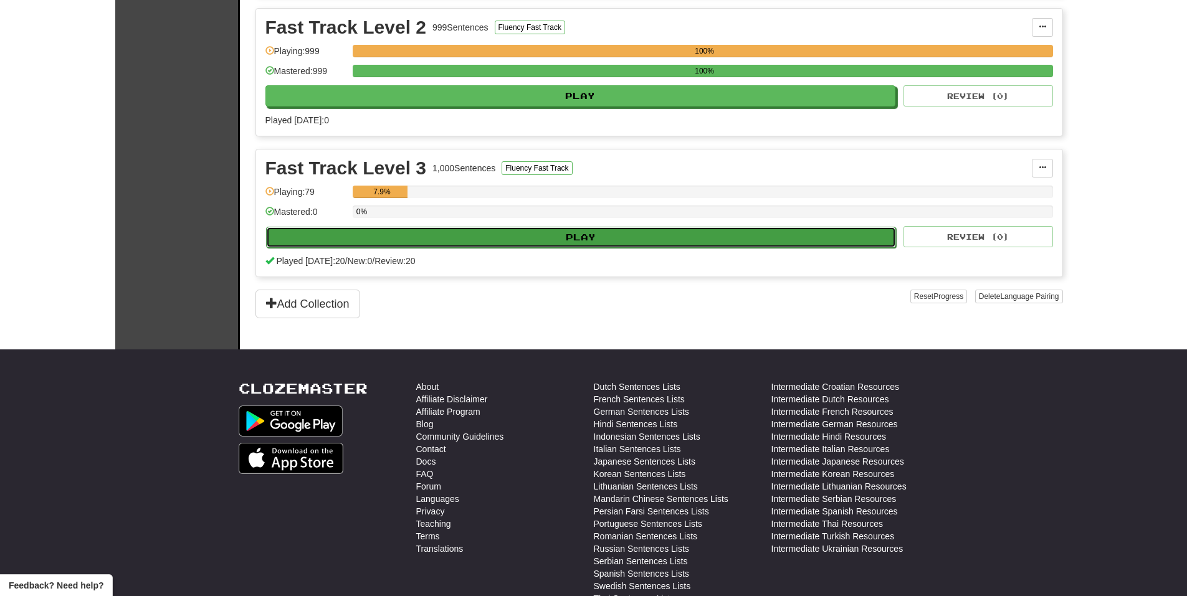
click at [565, 236] on button "Play" at bounding box center [581, 237] width 631 height 21
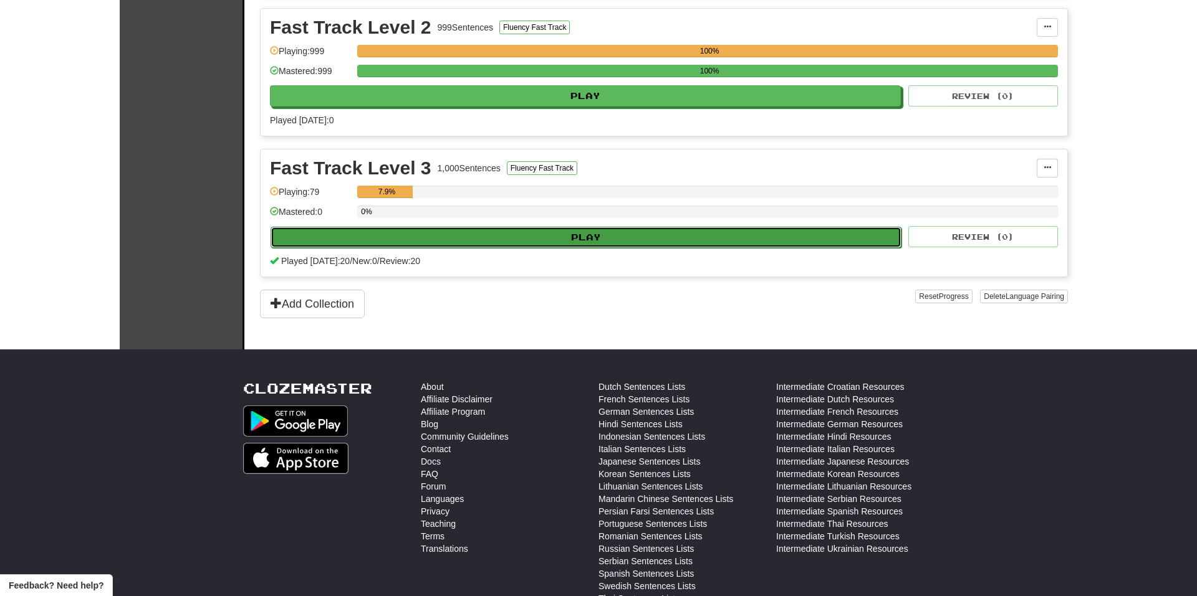
select select "**"
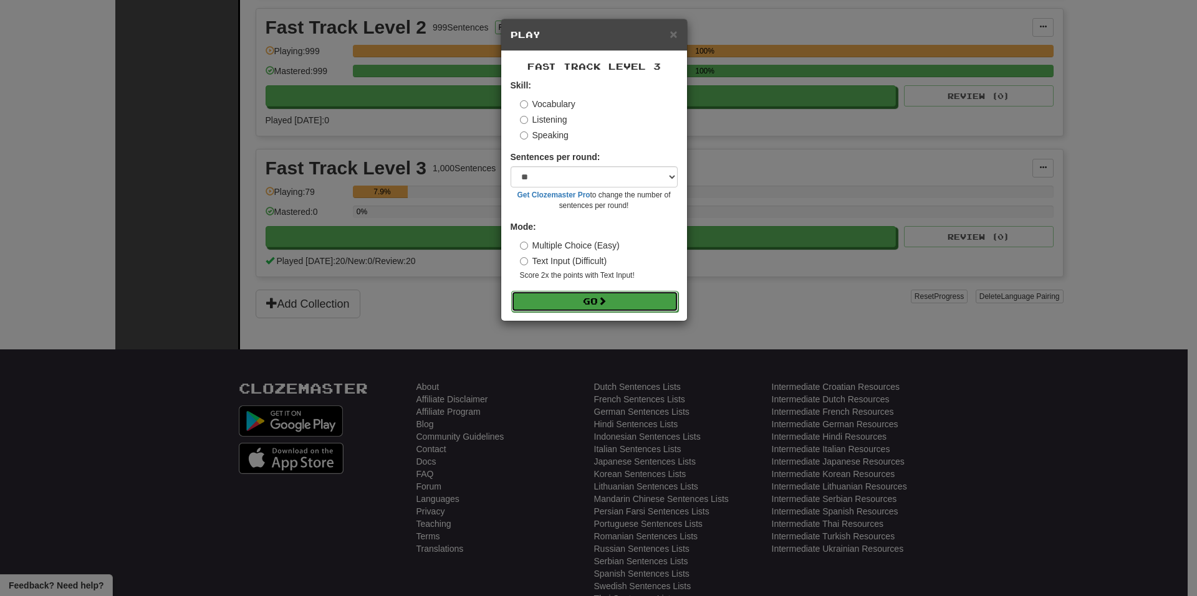
click at [579, 297] on button "Go" at bounding box center [594, 301] width 167 height 21
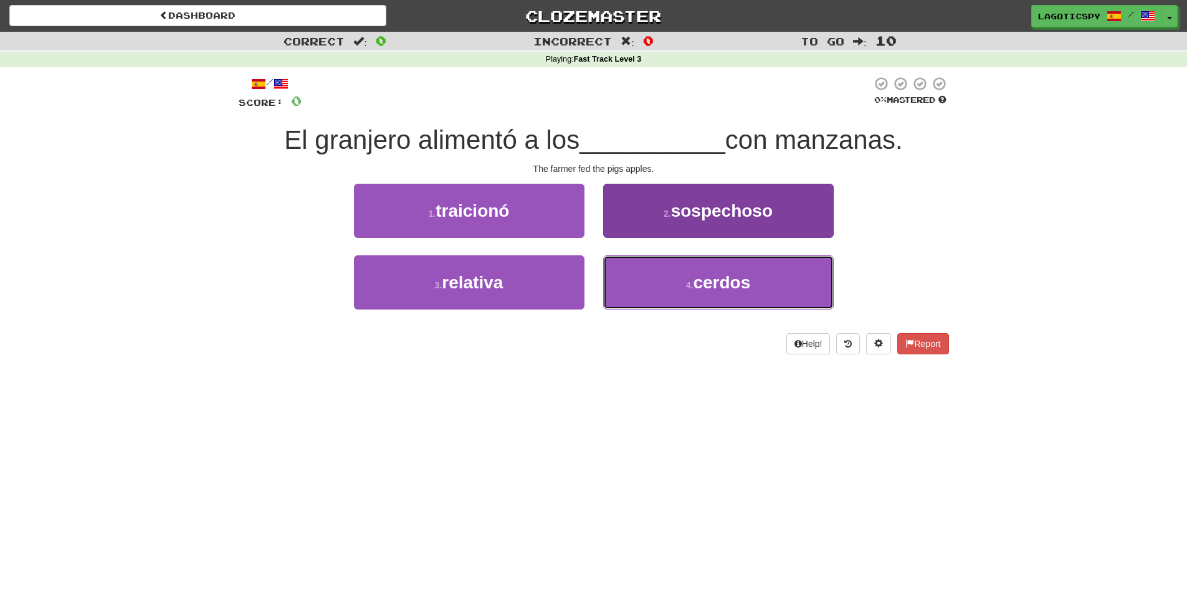
click at [645, 280] on button "4 . cerdos" at bounding box center [718, 283] width 231 height 54
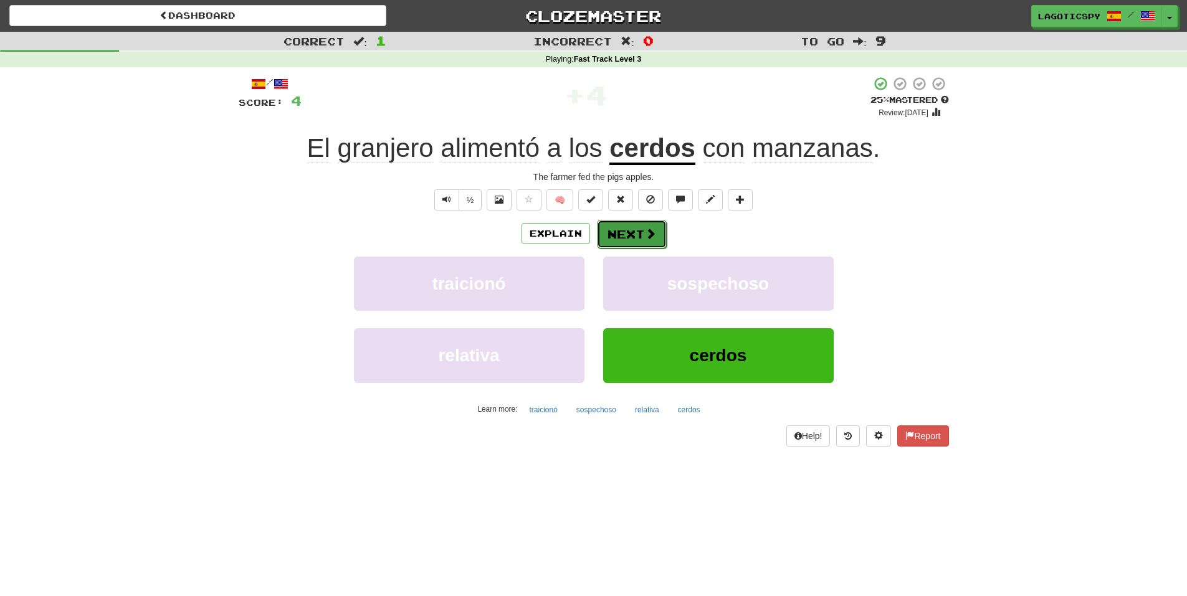
click at [622, 232] on button "Next" at bounding box center [632, 234] width 70 height 29
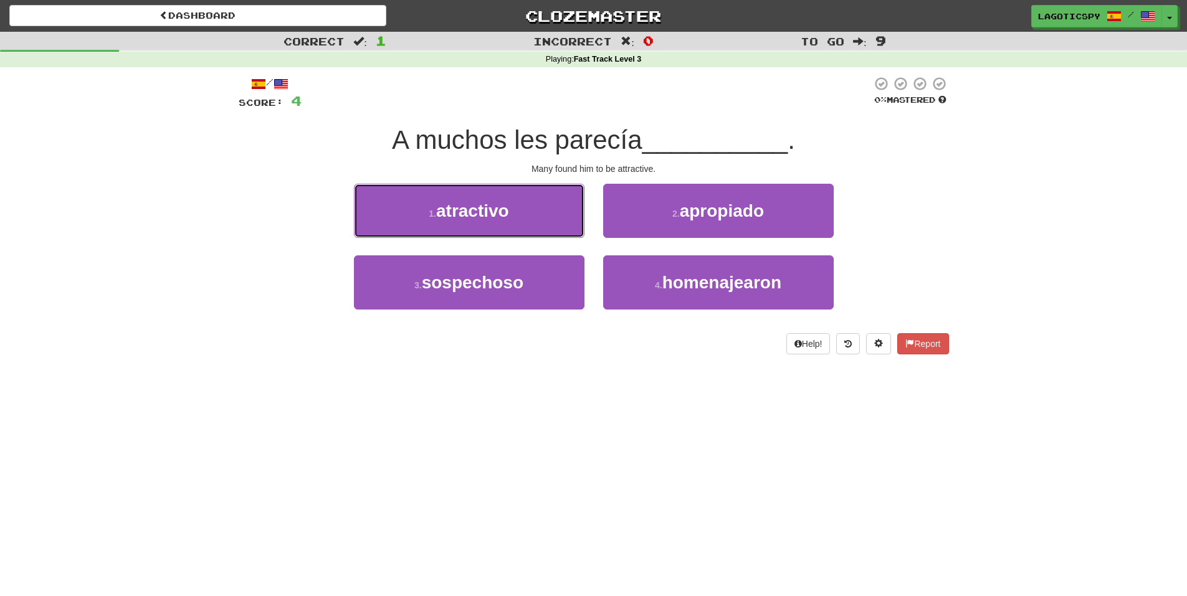
click at [440, 213] on span "atractivo" at bounding box center [472, 210] width 73 height 19
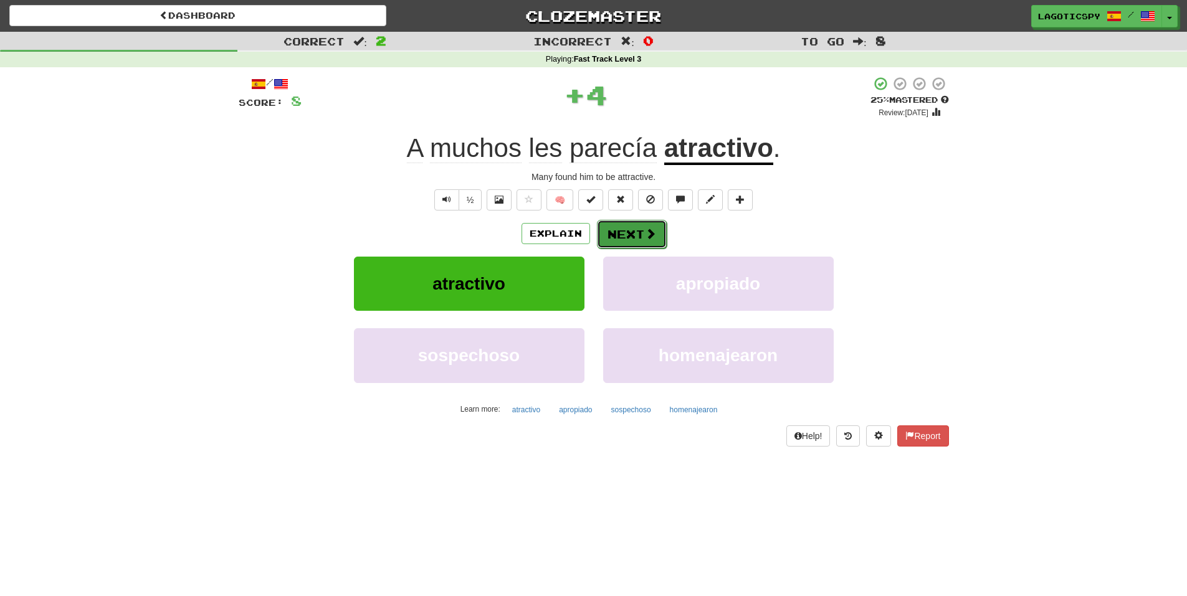
click at [611, 225] on button "Next" at bounding box center [632, 234] width 70 height 29
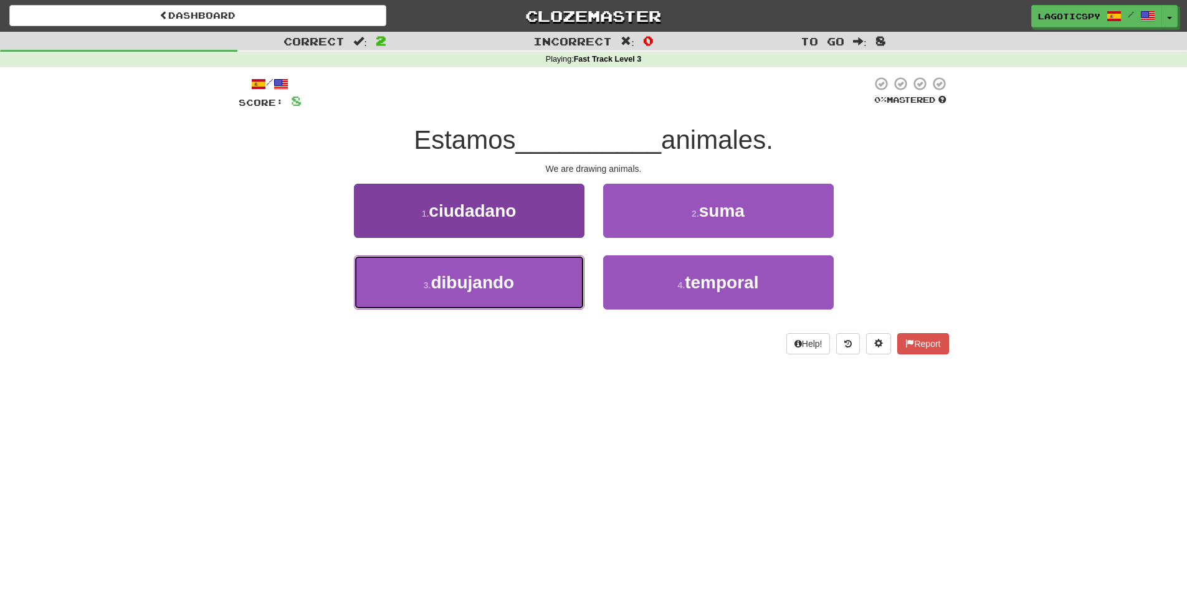
click at [486, 280] on span "dibujando" at bounding box center [473, 282] width 84 height 19
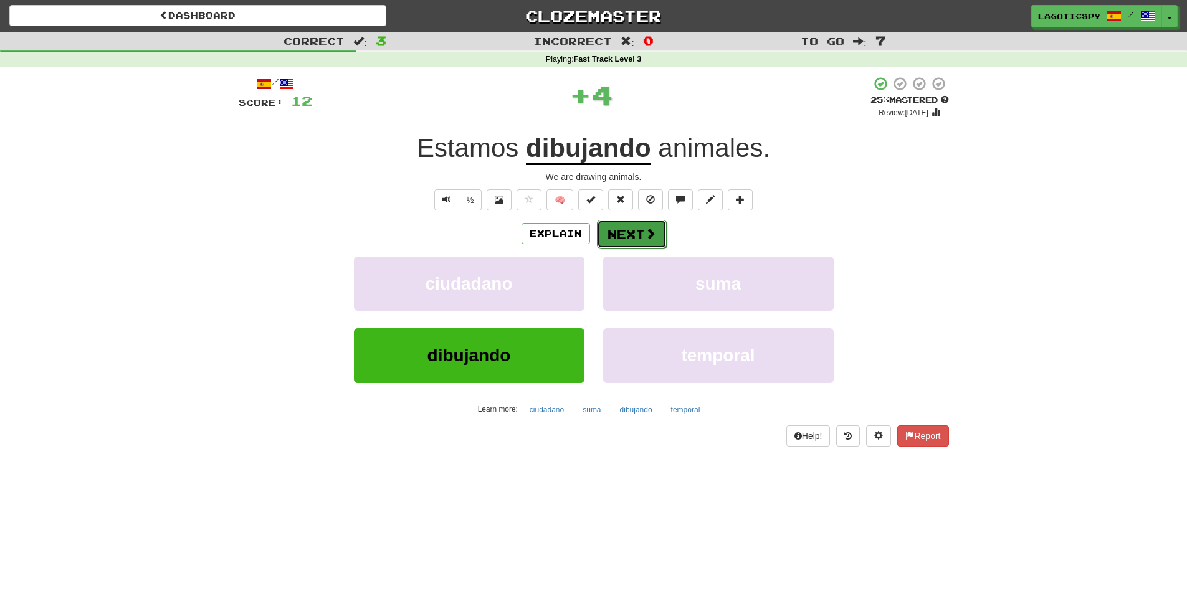
click at [625, 236] on button "Next" at bounding box center [632, 234] width 70 height 29
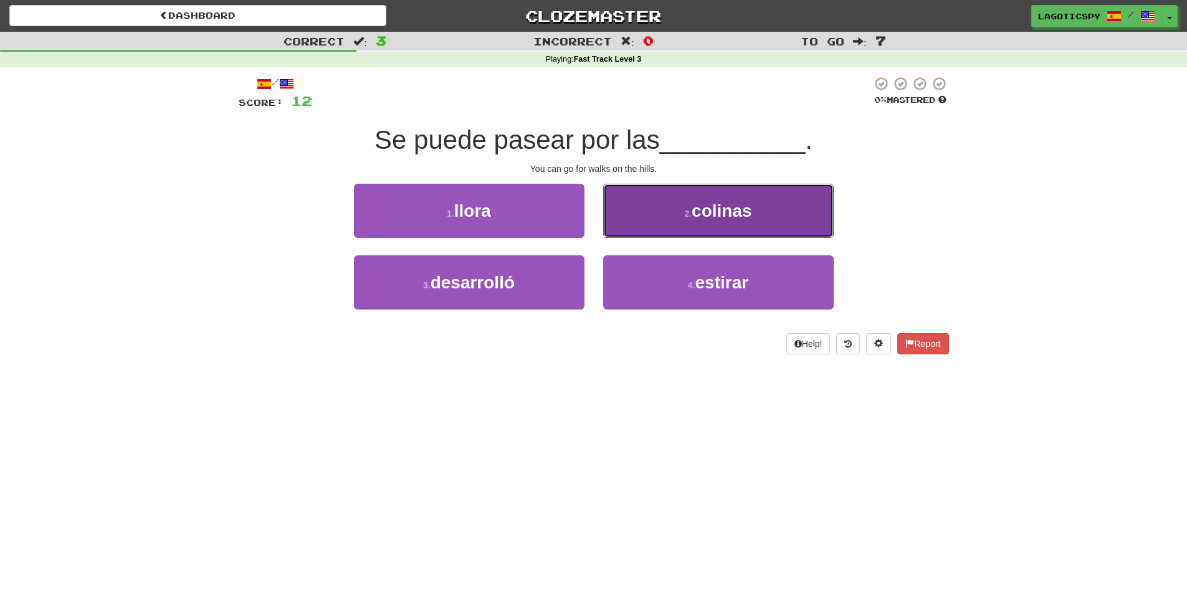
click at [676, 201] on button "2 . colinas" at bounding box center [718, 211] width 231 height 54
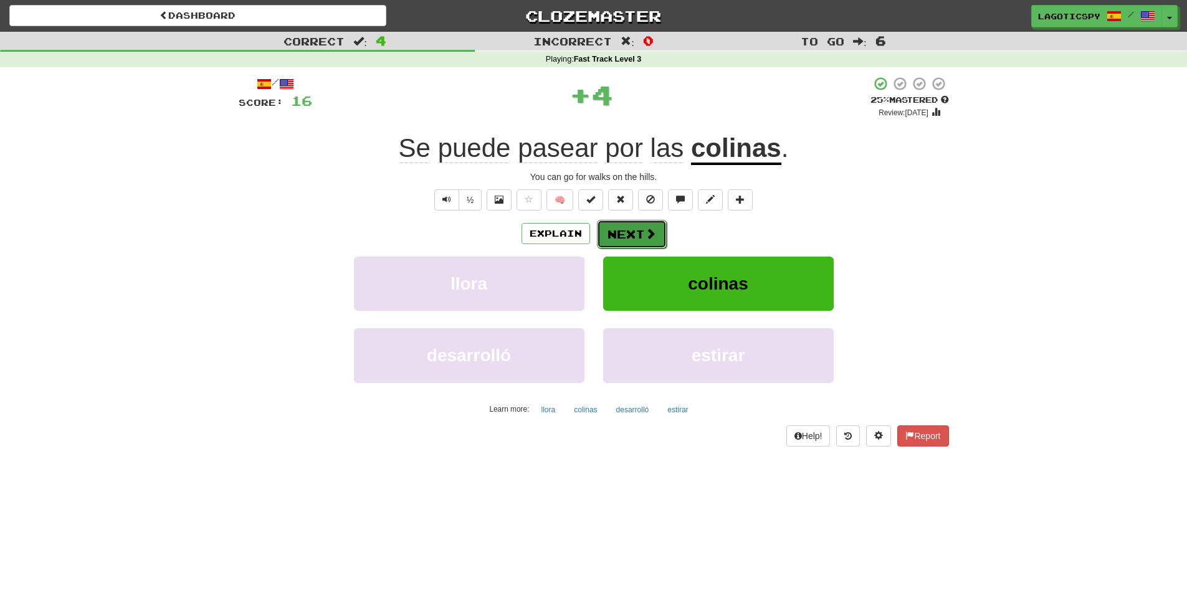
click at [613, 231] on button "Next" at bounding box center [632, 234] width 70 height 29
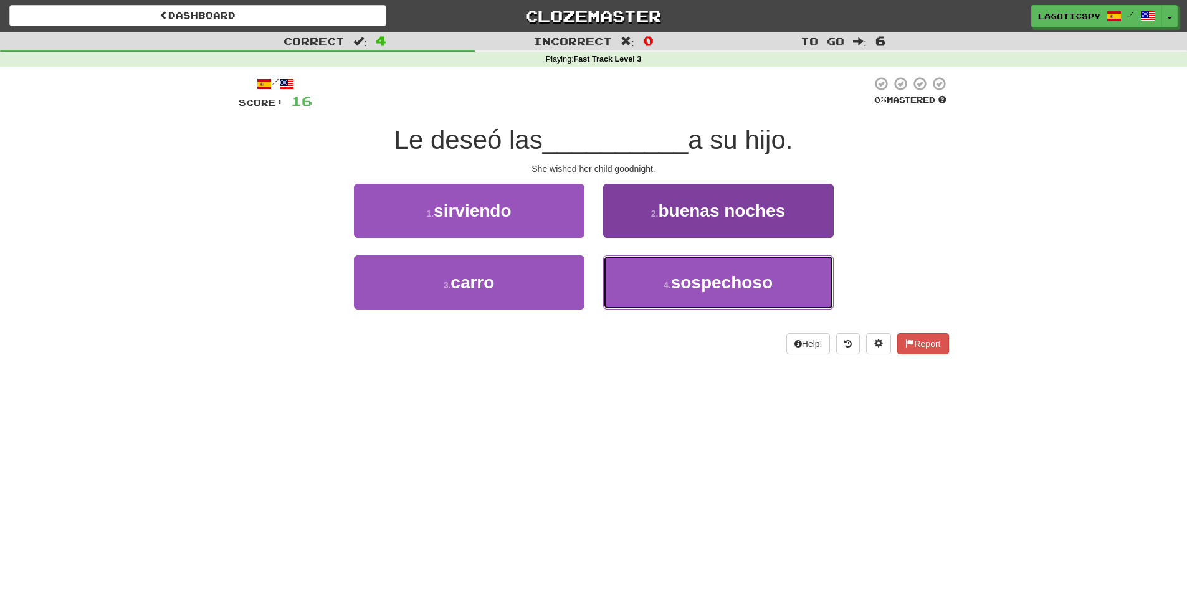
click at [676, 292] on button "4 . sospechoso" at bounding box center [718, 283] width 231 height 54
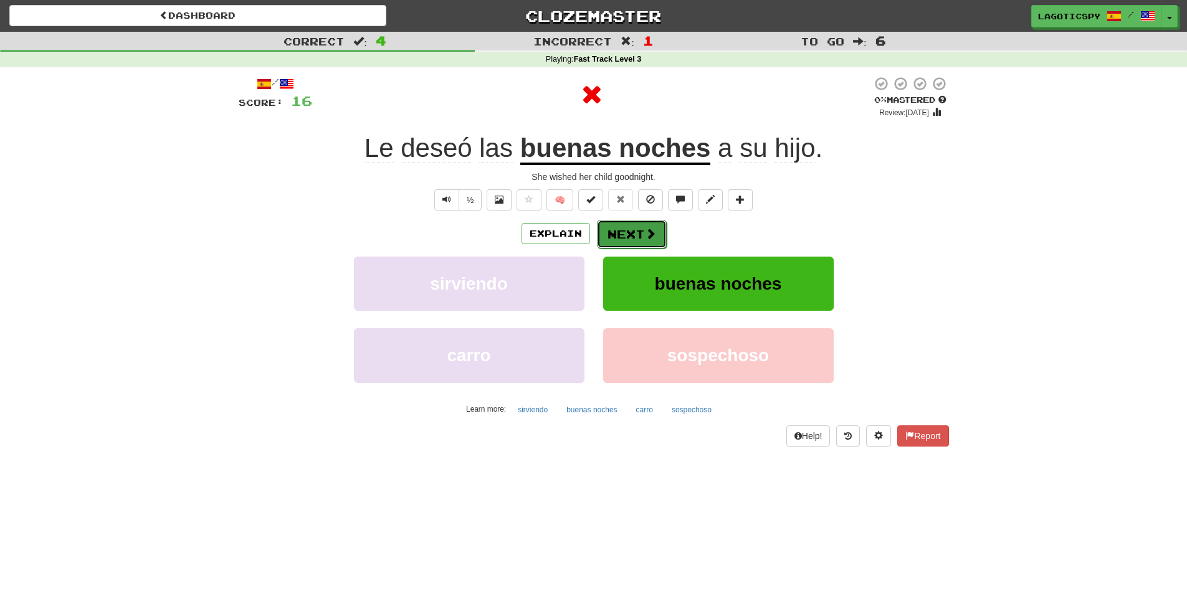
click at [652, 232] on span at bounding box center [650, 233] width 11 height 11
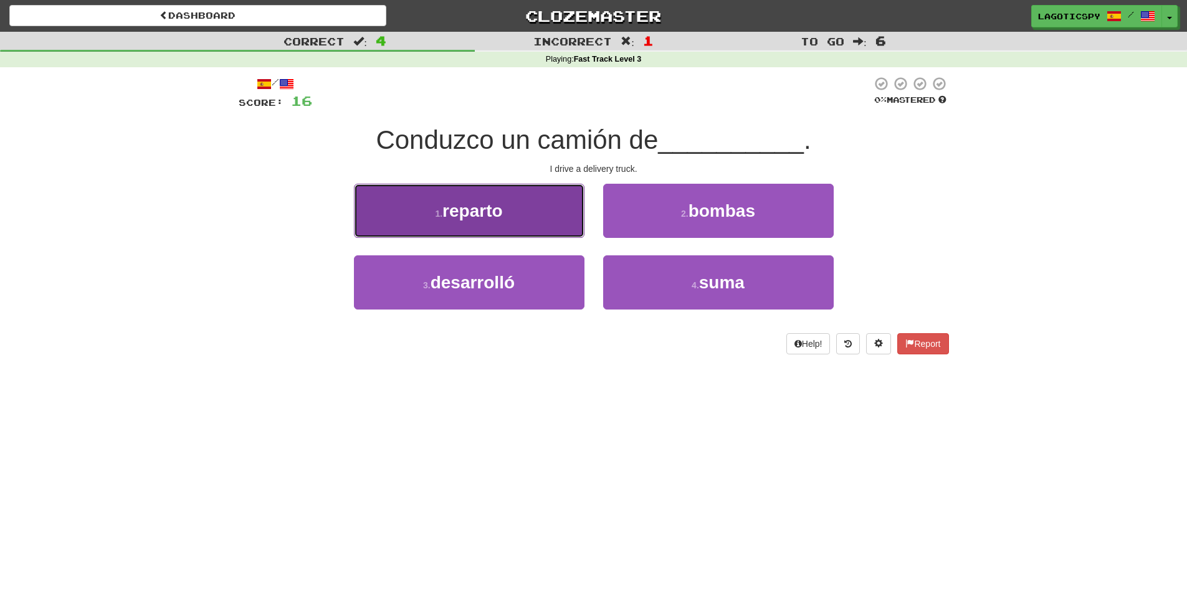
click at [528, 198] on button "1 . reparto" at bounding box center [469, 211] width 231 height 54
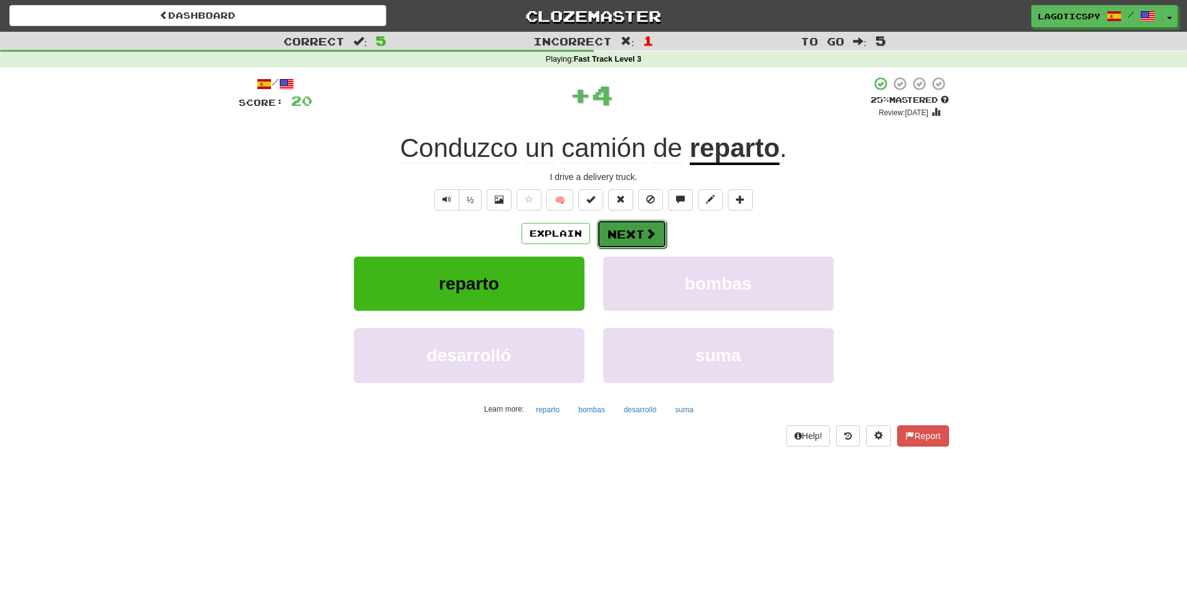
click at [654, 232] on span at bounding box center [650, 233] width 11 height 11
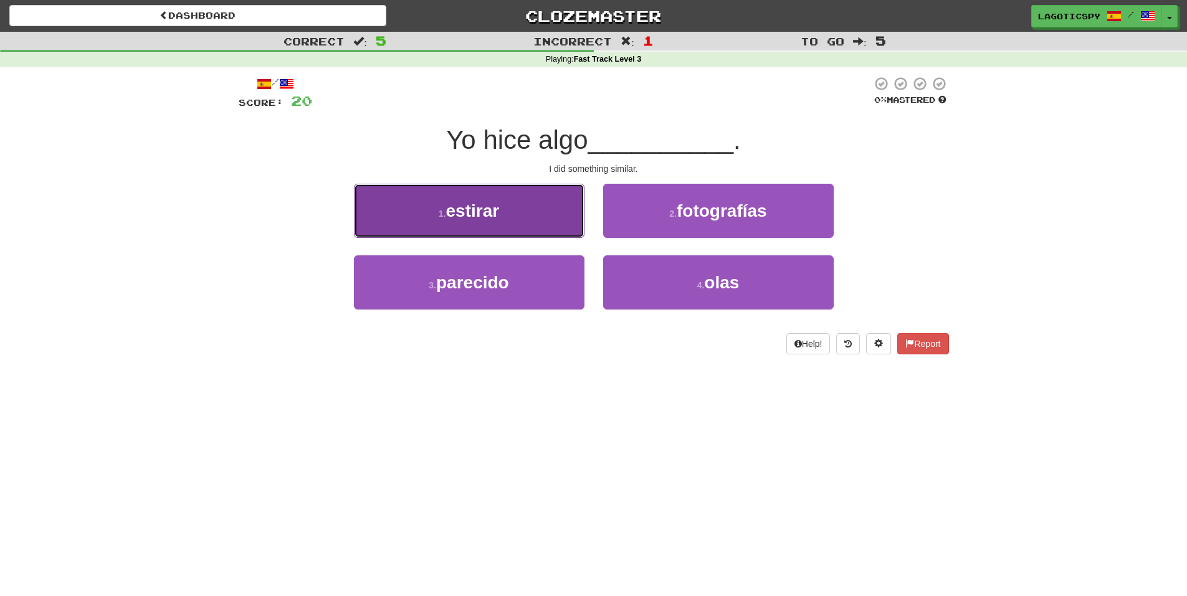
click at [531, 229] on button "1 . estirar" at bounding box center [469, 211] width 231 height 54
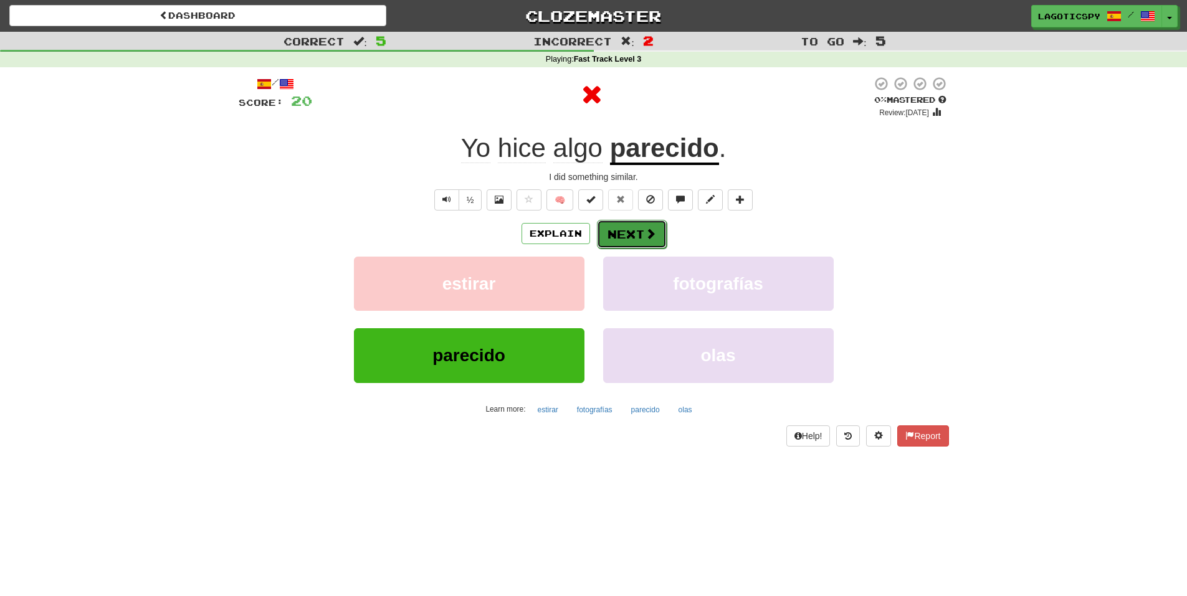
click at [638, 229] on button "Next" at bounding box center [632, 234] width 70 height 29
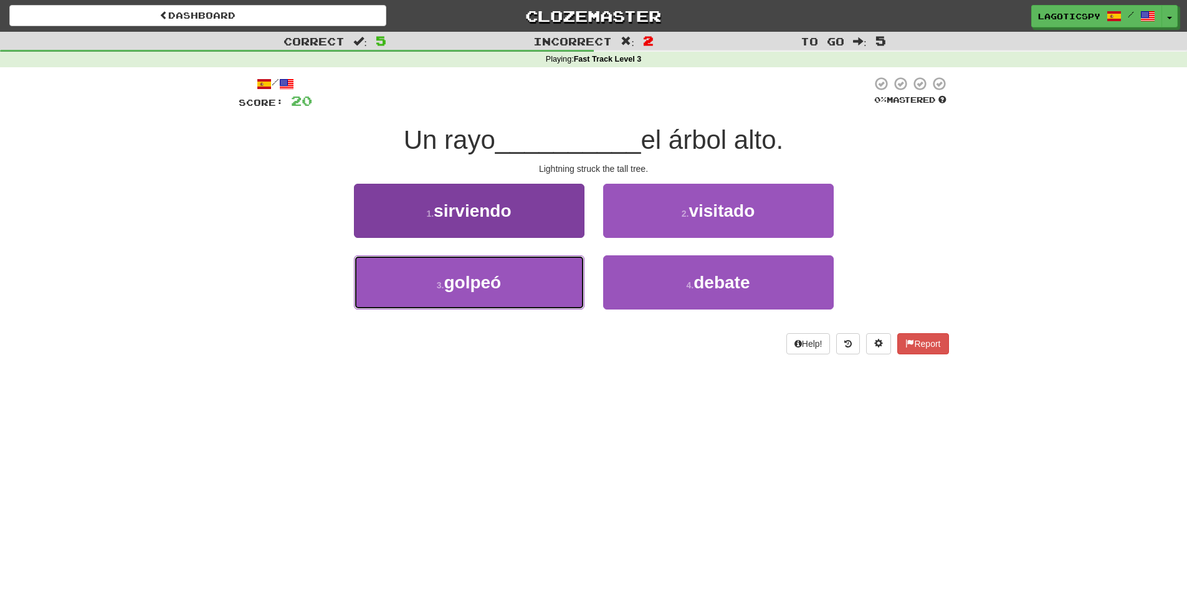
click at [532, 267] on button "3 . golpeó" at bounding box center [469, 283] width 231 height 54
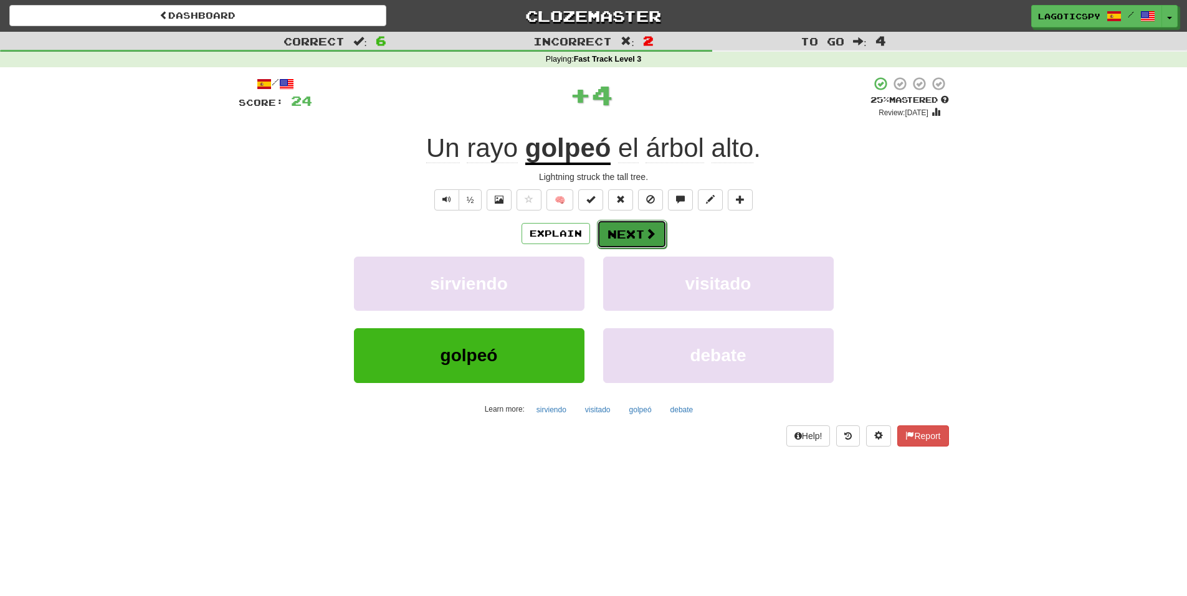
click at [650, 231] on span at bounding box center [650, 233] width 11 height 11
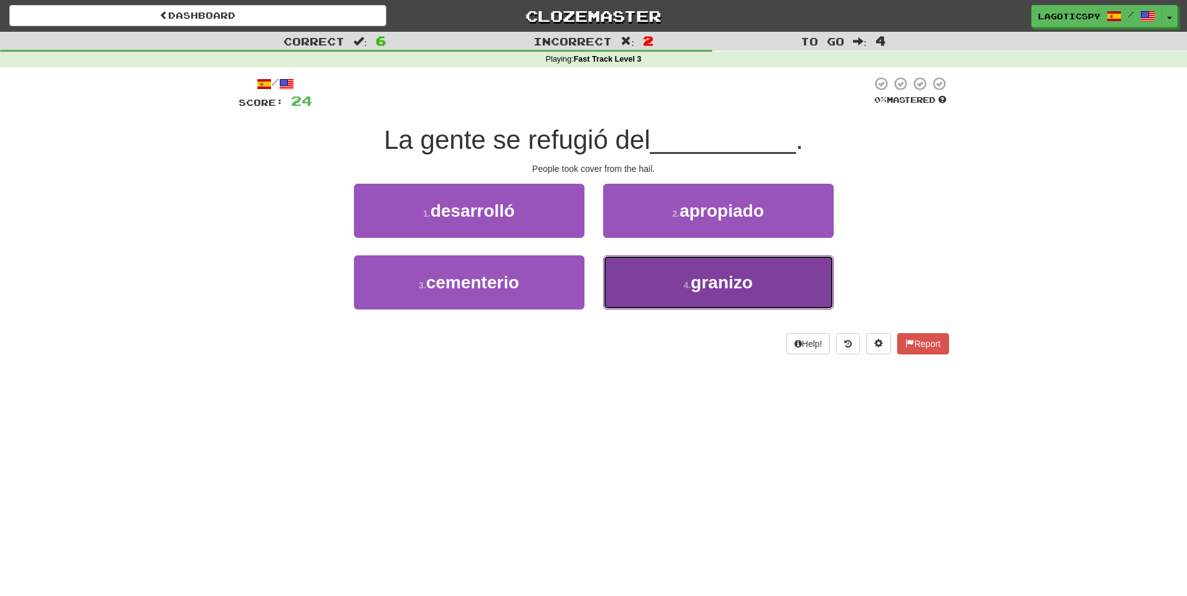
click at [683, 292] on button "4 . granizo" at bounding box center [718, 283] width 231 height 54
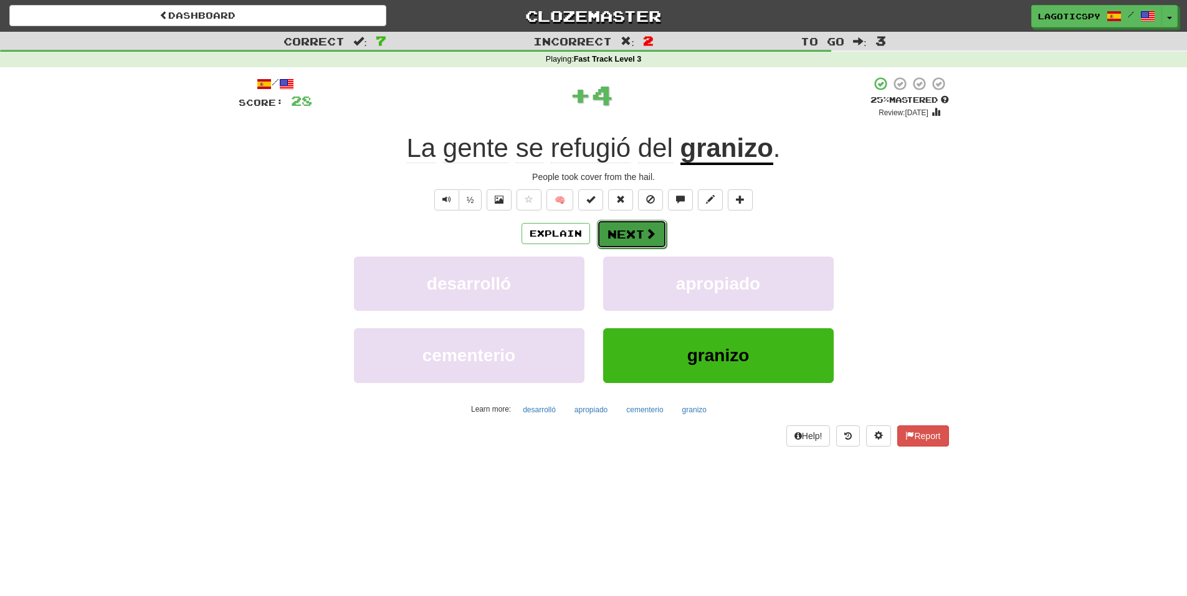
click at [635, 234] on button "Next" at bounding box center [632, 234] width 70 height 29
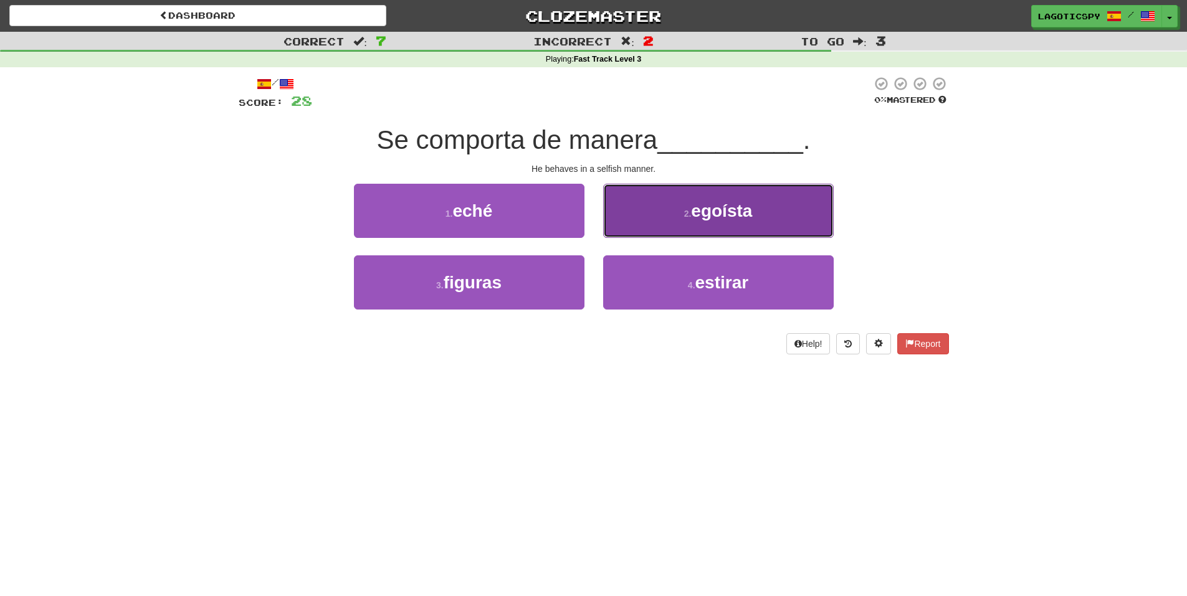
click at [659, 214] on button "2 . egoísta" at bounding box center [718, 211] width 231 height 54
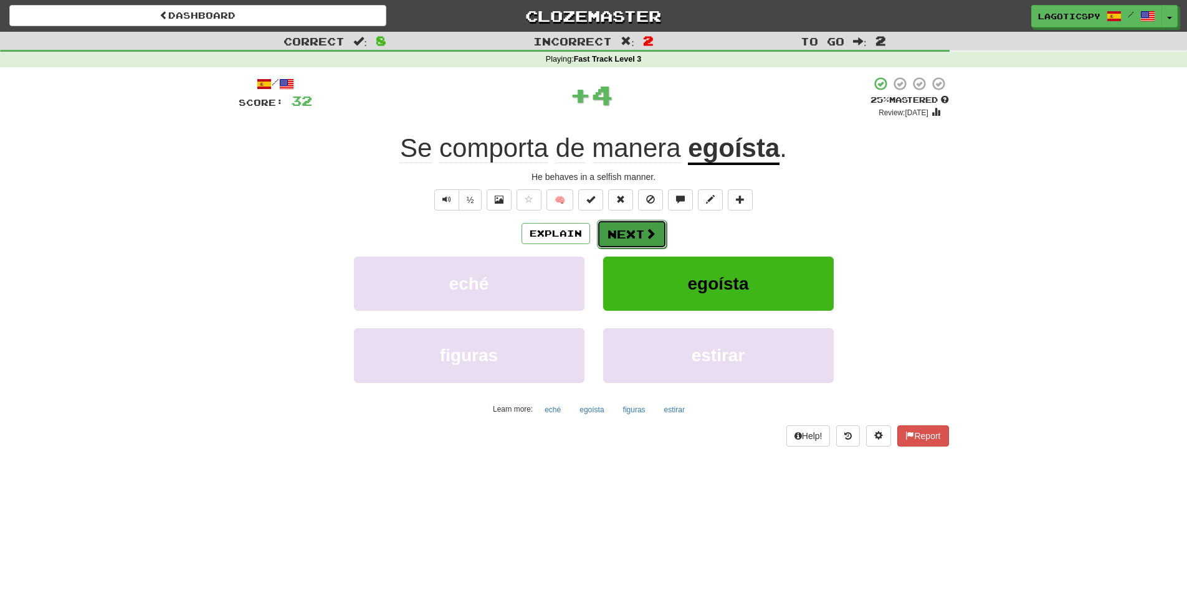
click at [647, 232] on span at bounding box center [650, 233] width 11 height 11
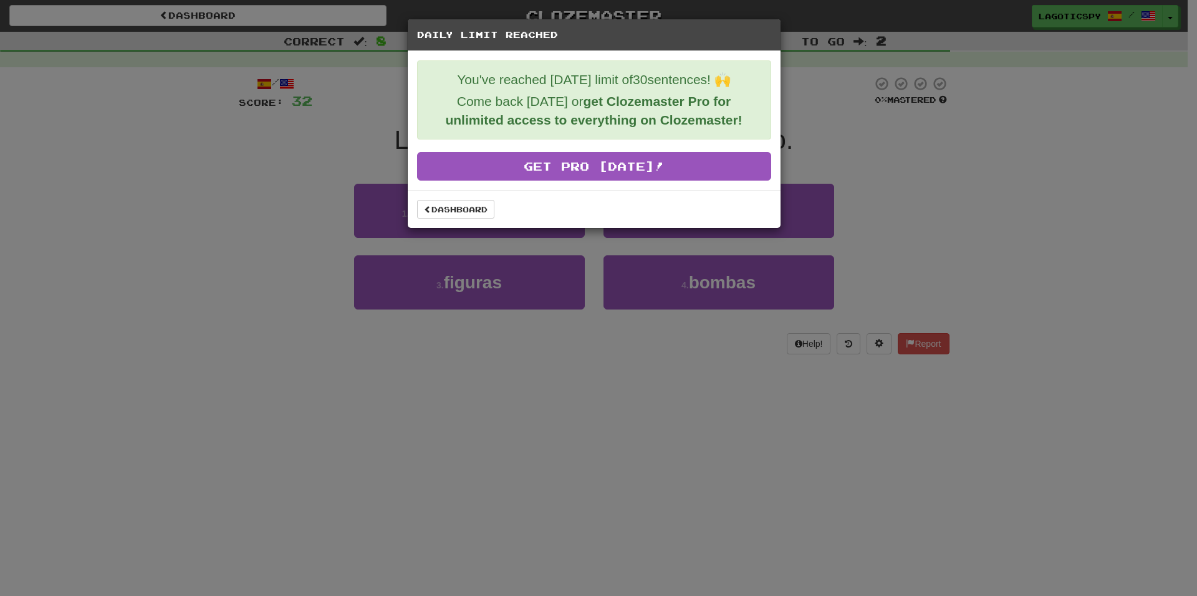
click at [476, 219] on div "Dashboard" at bounding box center [594, 209] width 373 height 38
click at [476, 213] on link "Dashboard" at bounding box center [455, 209] width 77 height 19
